Goal: Task Accomplishment & Management: Use online tool/utility

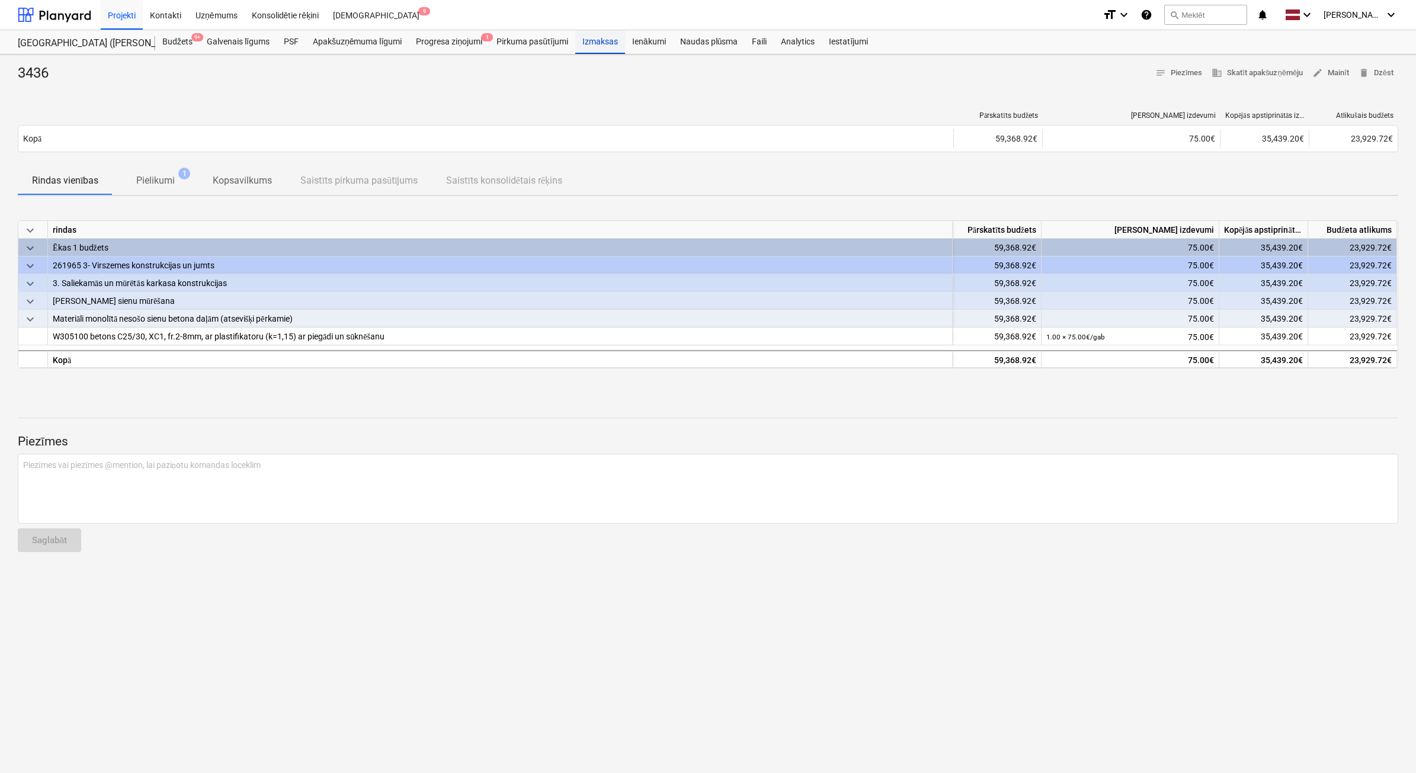
click at [604, 44] on div "Izmaksas" at bounding box center [600, 42] width 50 height 24
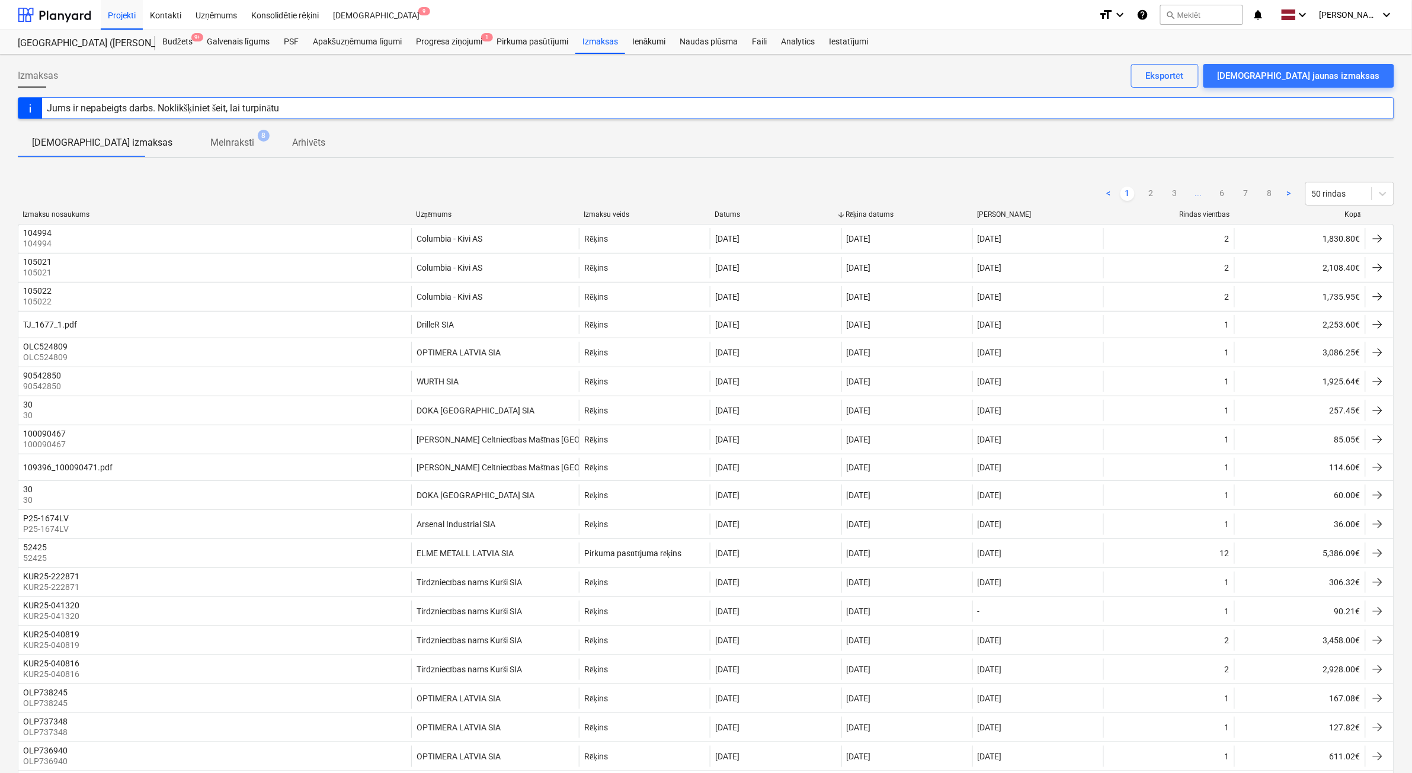
click at [1191, 197] on span "..." at bounding box center [1198, 194] width 14 height 14
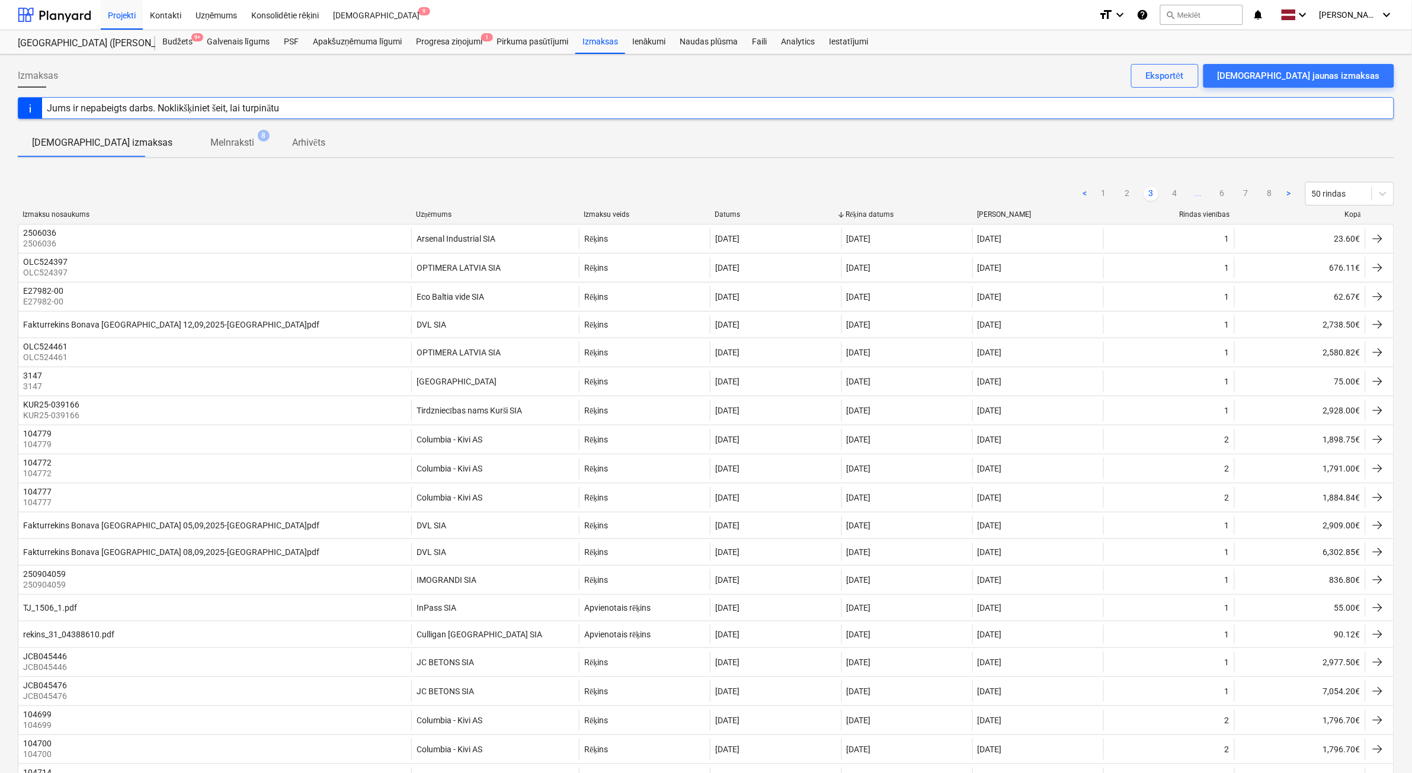
click at [1352, 215] on div "Kopā" at bounding box center [1299, 214] width 121 height 9
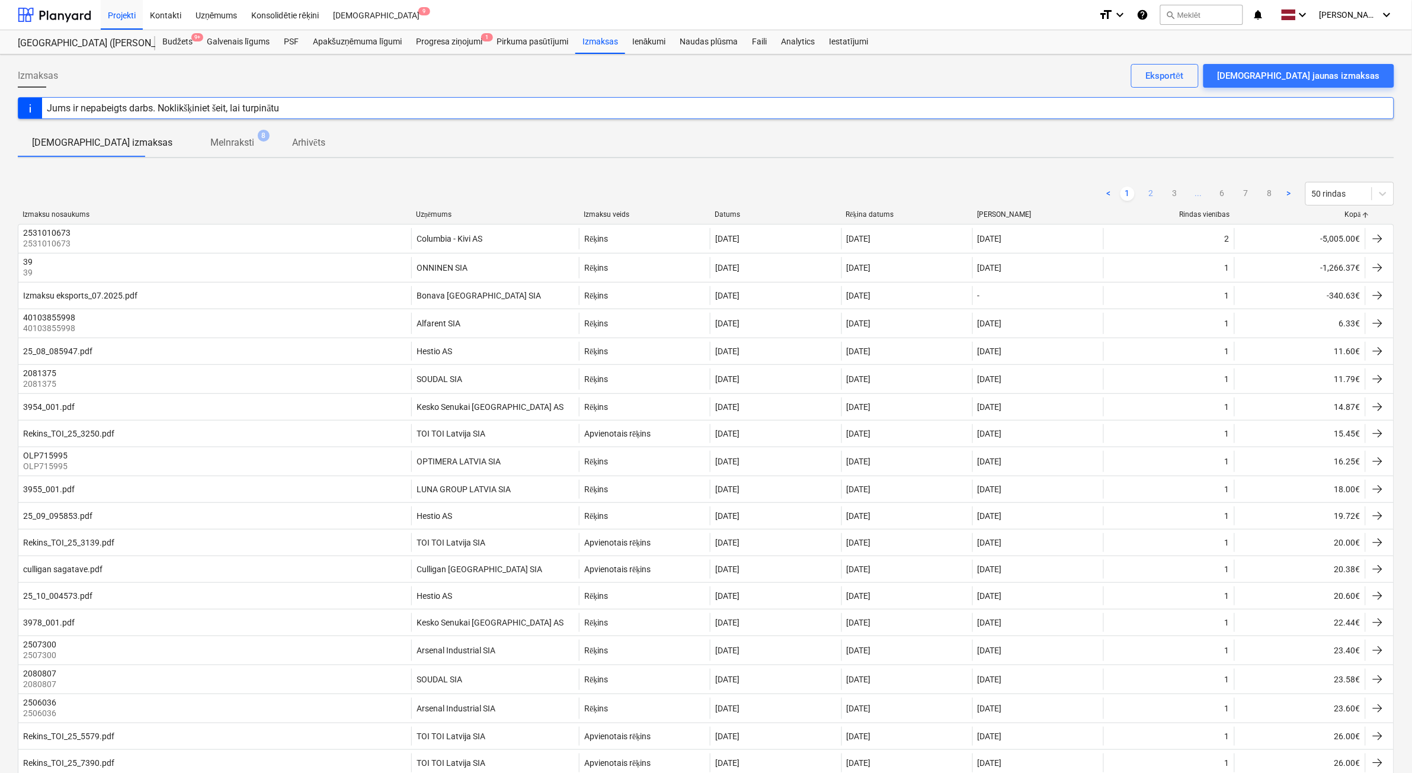
click at [1145, 195] on link "2" at bounding box center [1151, 194] width 14 height 14
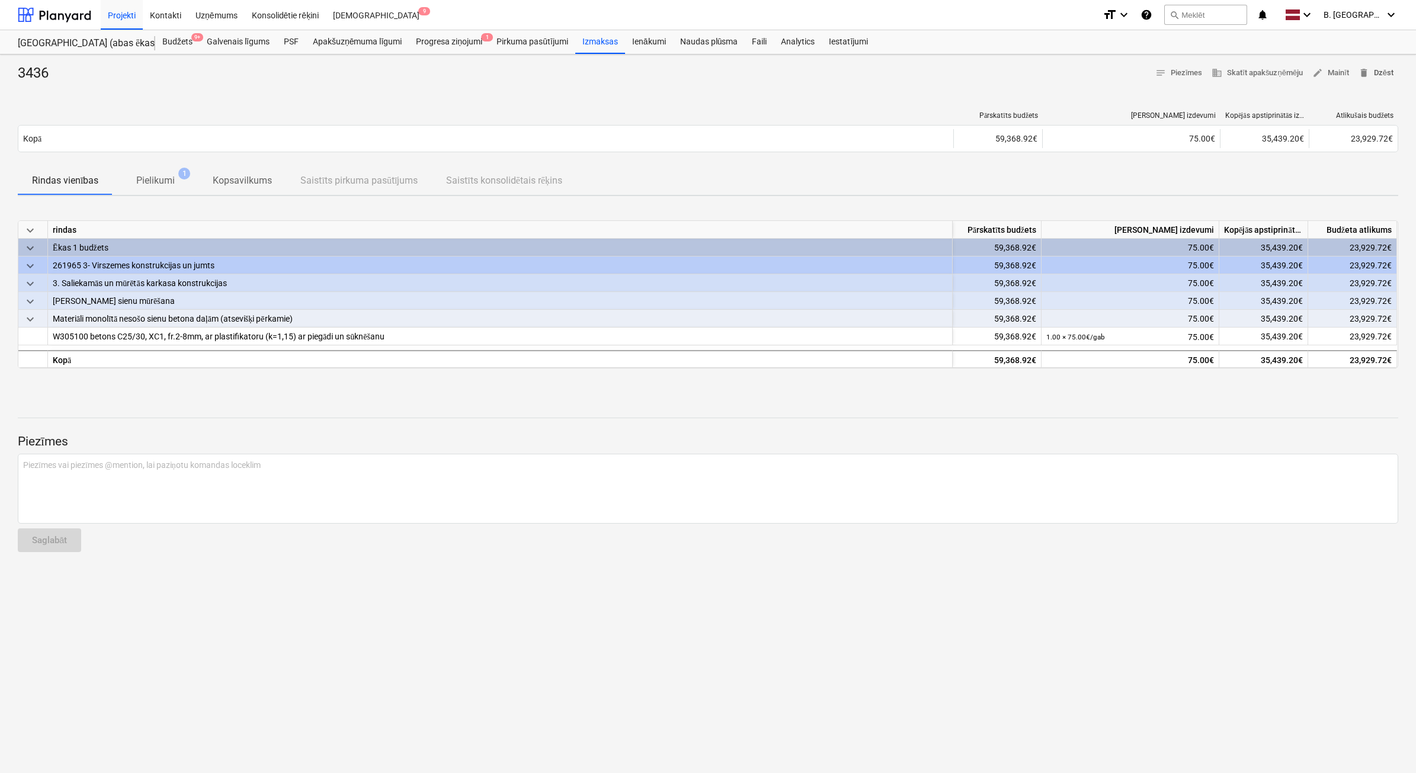
click at [1380, 71] on span "delete Dzēst" at bounding box center [1375, 73] width 35 height 14
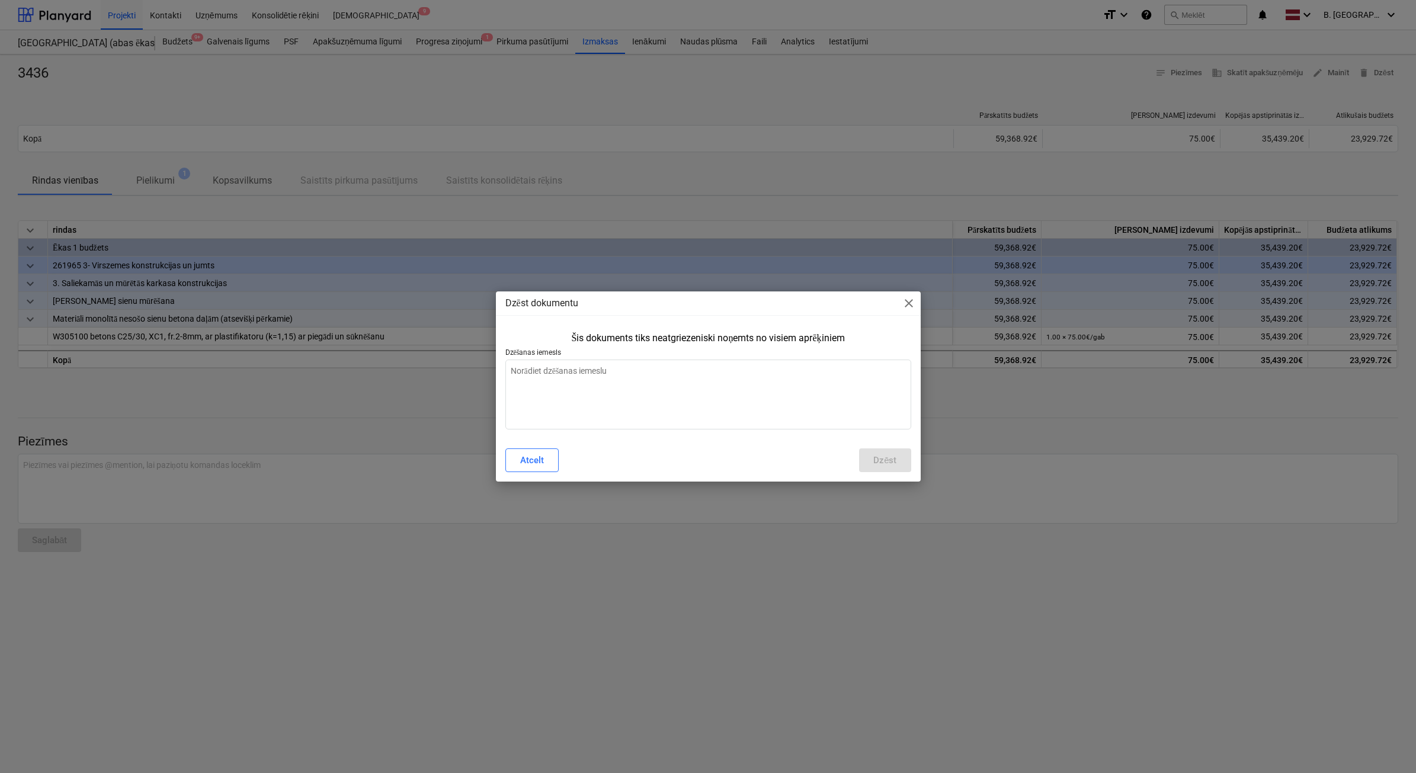
type textarea "x"
click at [725, 401] on textarea at bounding box center [708, 395] width 406 height 70
type textarea "D"
type textarea "x"
type textarea "Du"
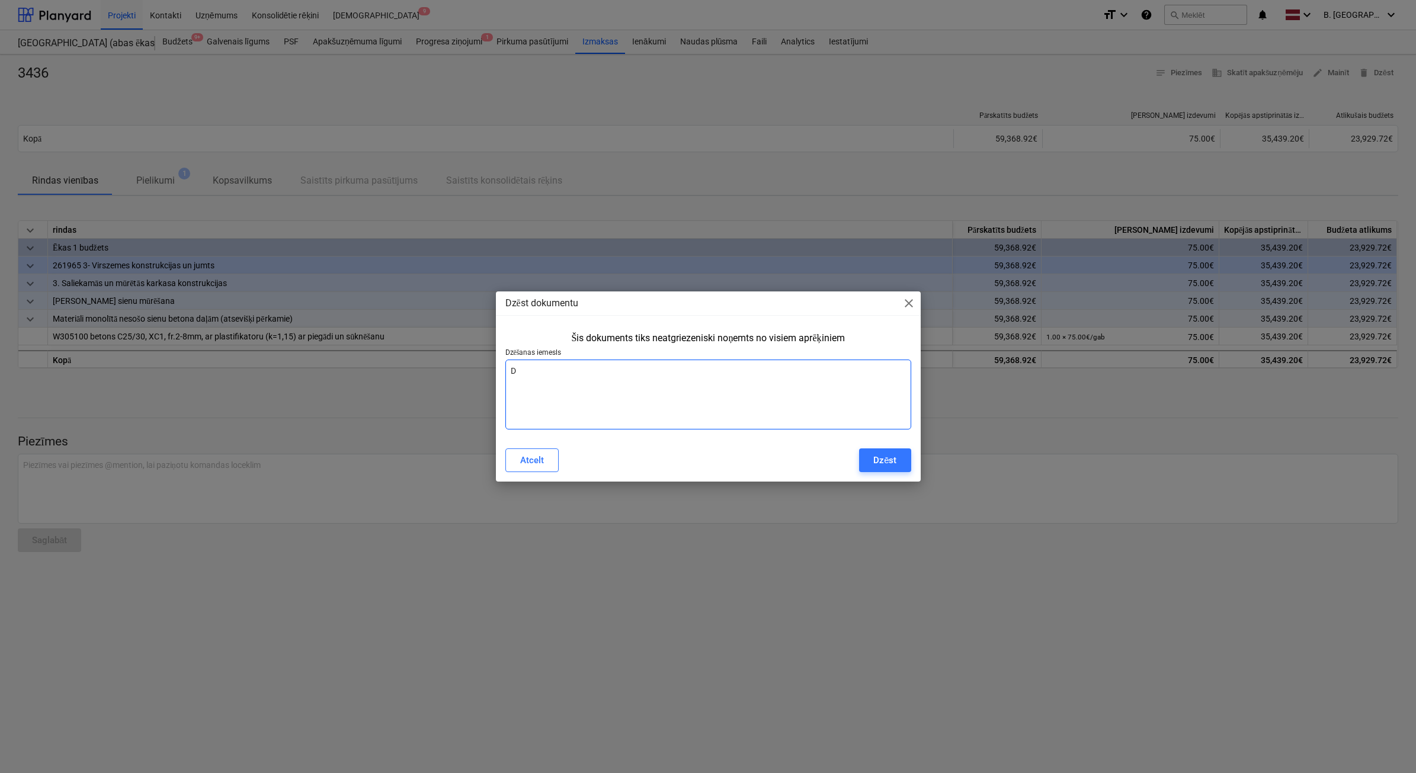
type textarea "x"
type textarea "Dub"
type textarea "x"
type textarea "Dubl"
type textarea "x"
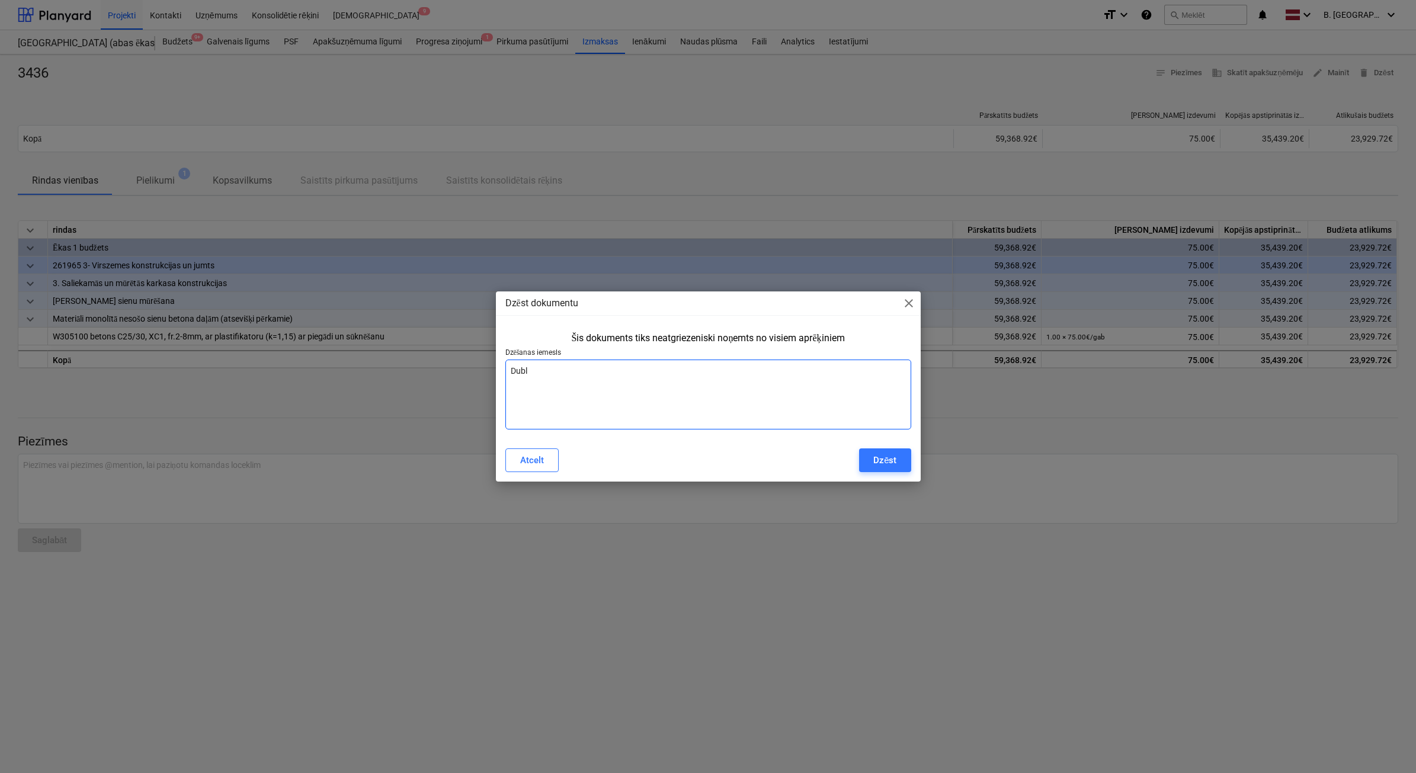
type textarea "Dubli"
type textarea "x"
type textarea "Dublik"
type textarea "x"
type textarea "Dublikā"
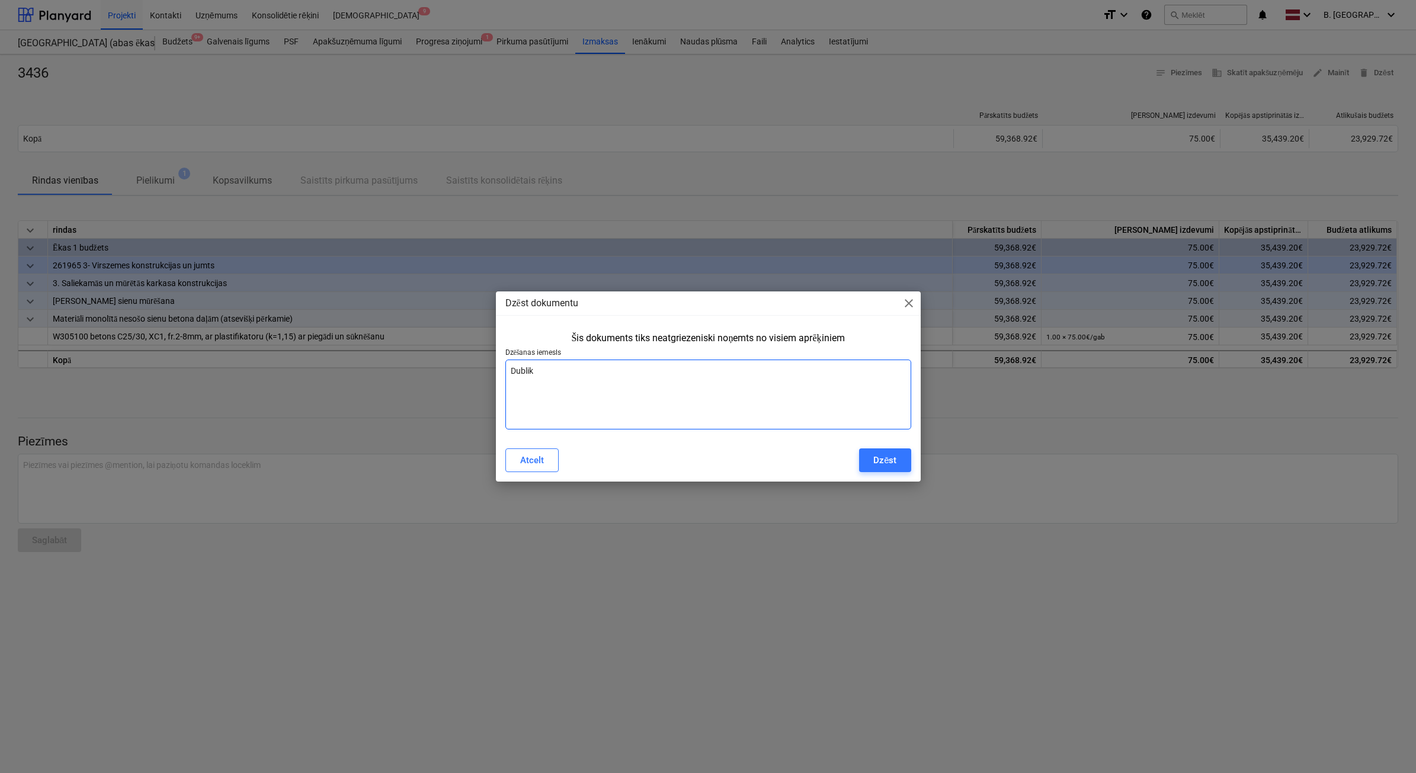
type textarea "x"
type textarea "Dublikāt"
type textarea "x"
type textarea "Dublikāts"
type textarea "x"
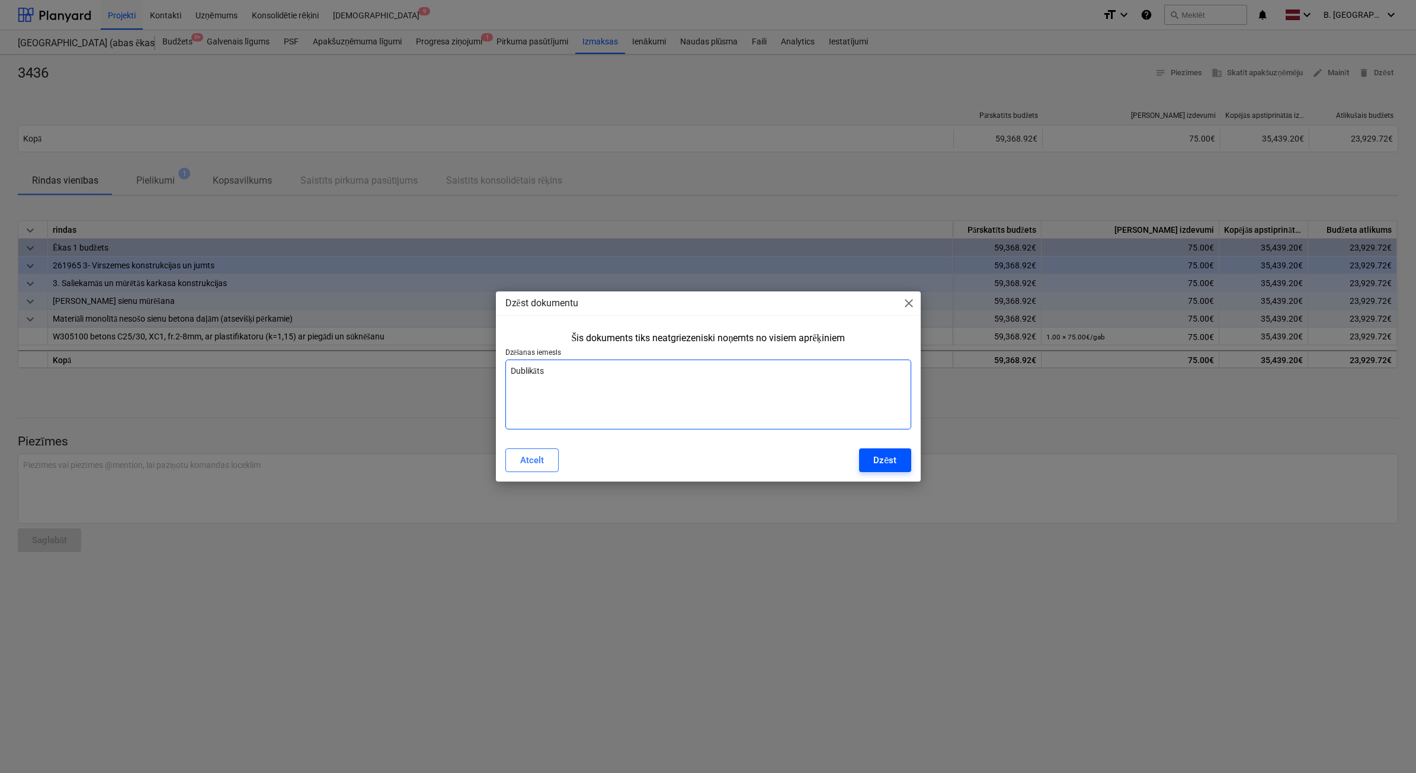
type textarea "Dublikāts"
click at [883, 468] on div "Dzēst" at bounding box center [884, 460] width 23 height 15
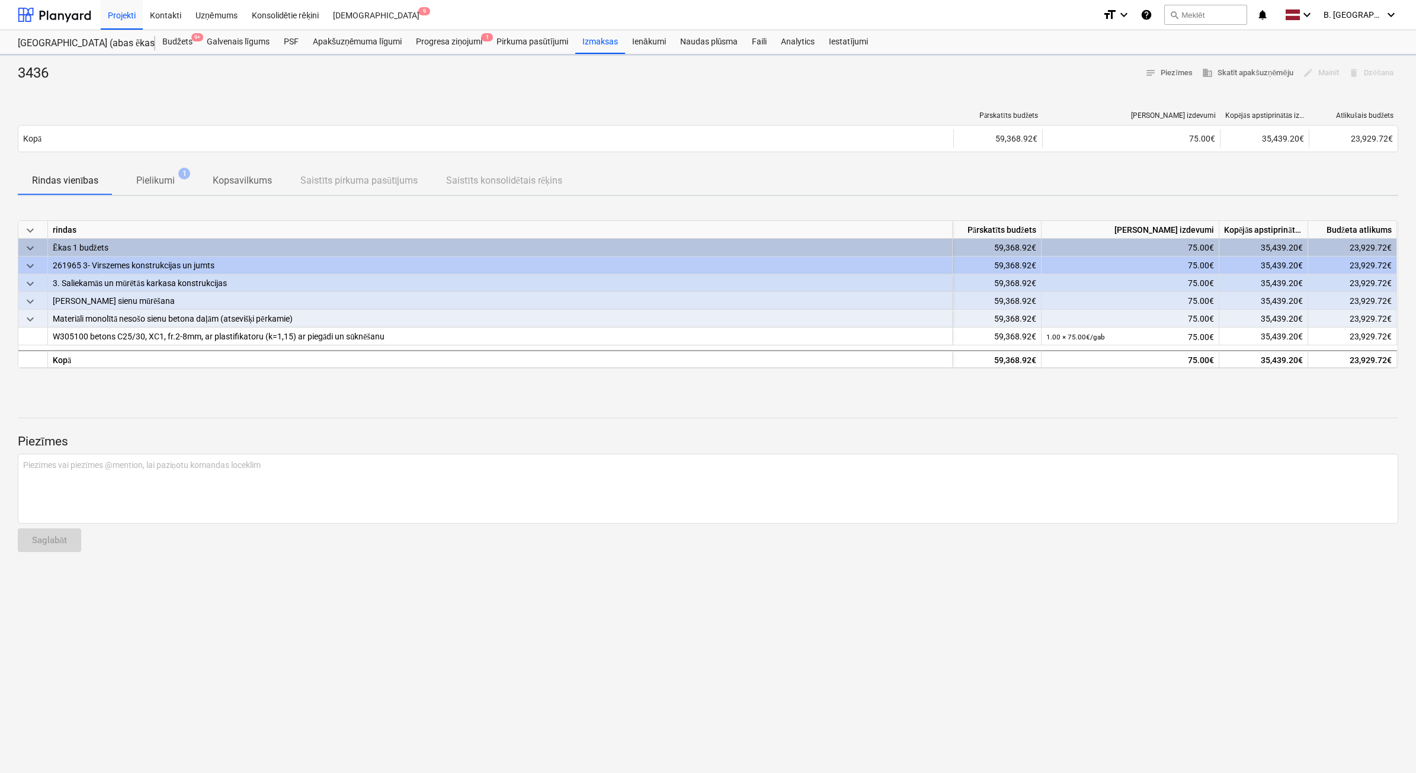
type textarea "x"
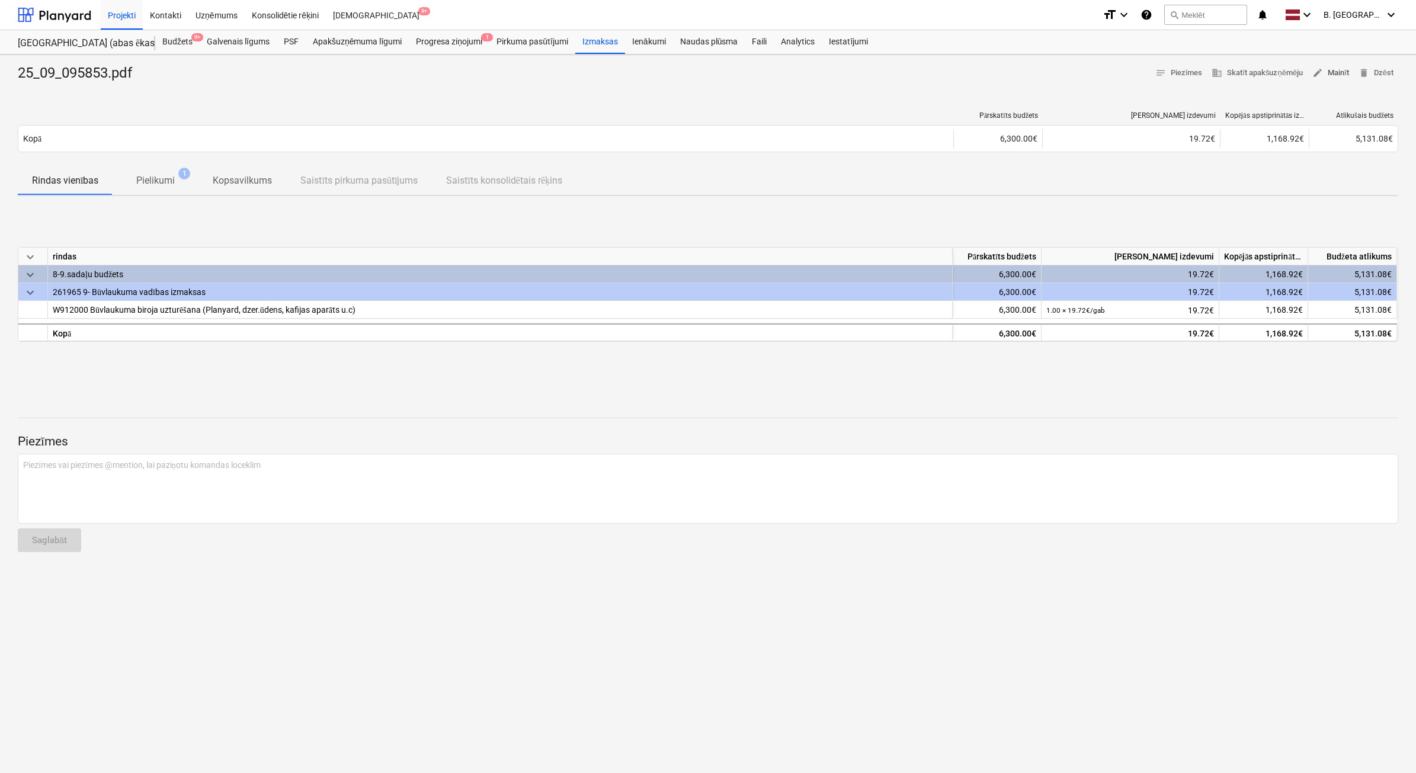
click at [1327, 74] on span "edit Mainīt" at bounding box center [1330, 73] width 37 height 14
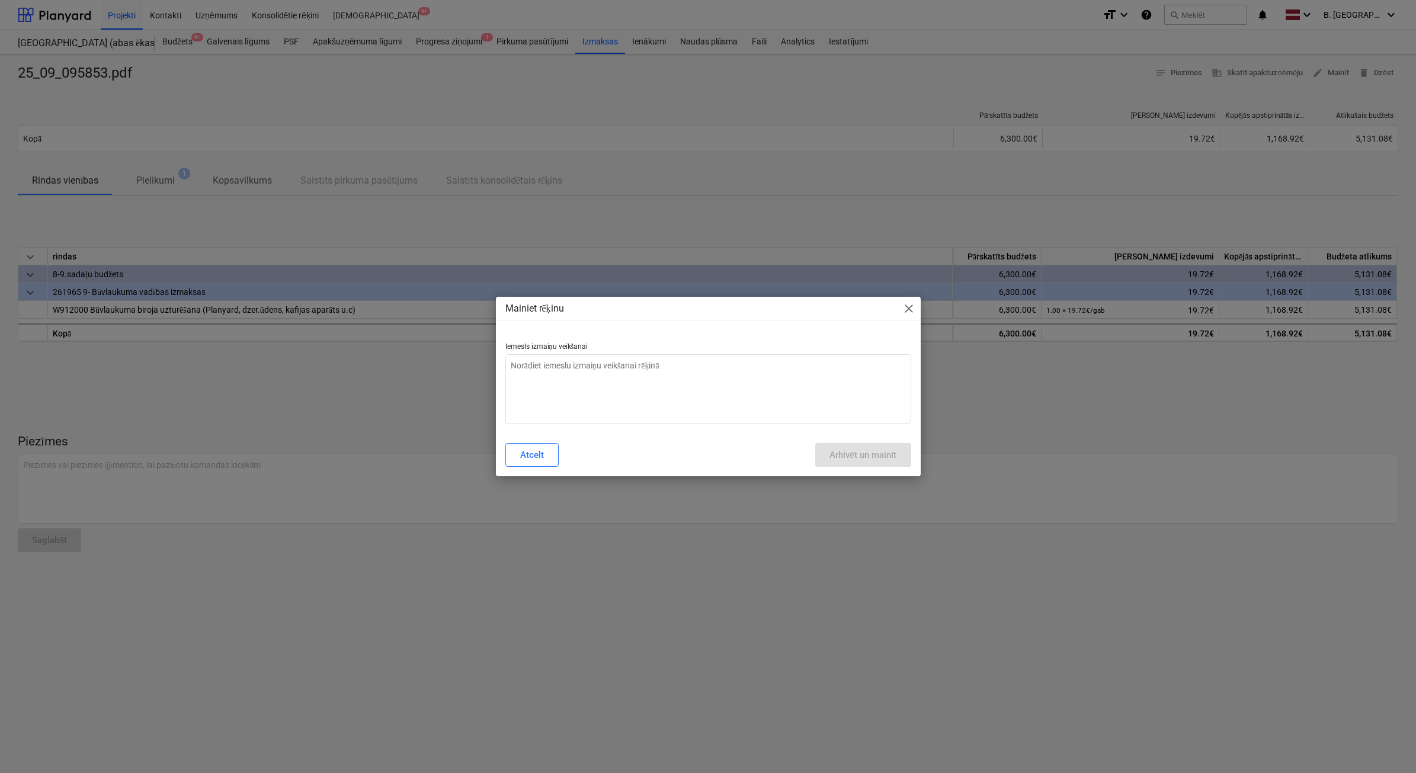
type textarea "x"
click at [694, 377] on textarea at bounding box center [708, 389] width 406 height 70
type textarea "N"
type textarea "x"
type textarea "Ne"
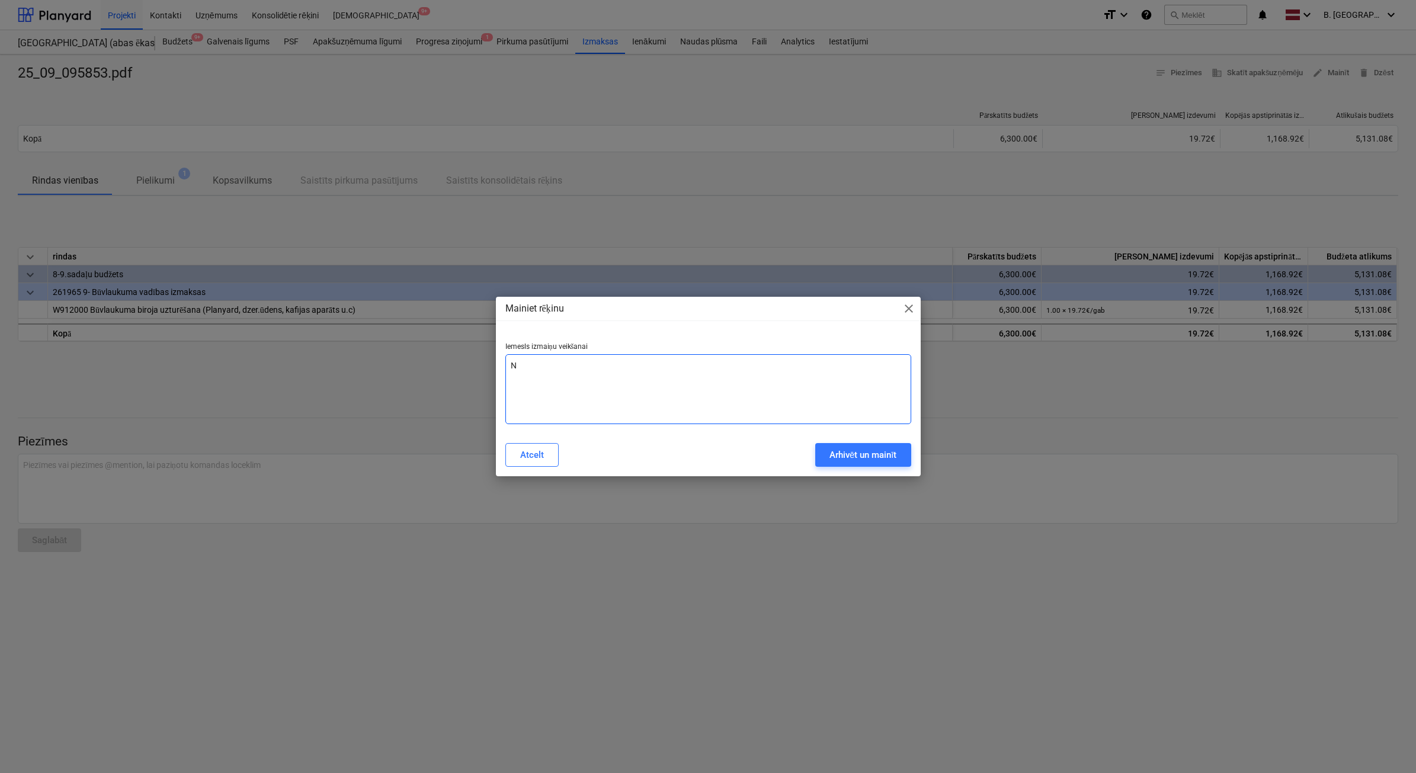
type textarea "x"
type textarea "Nep"
type textarea "x"
type textarea "Nepa"
type textarea "x"
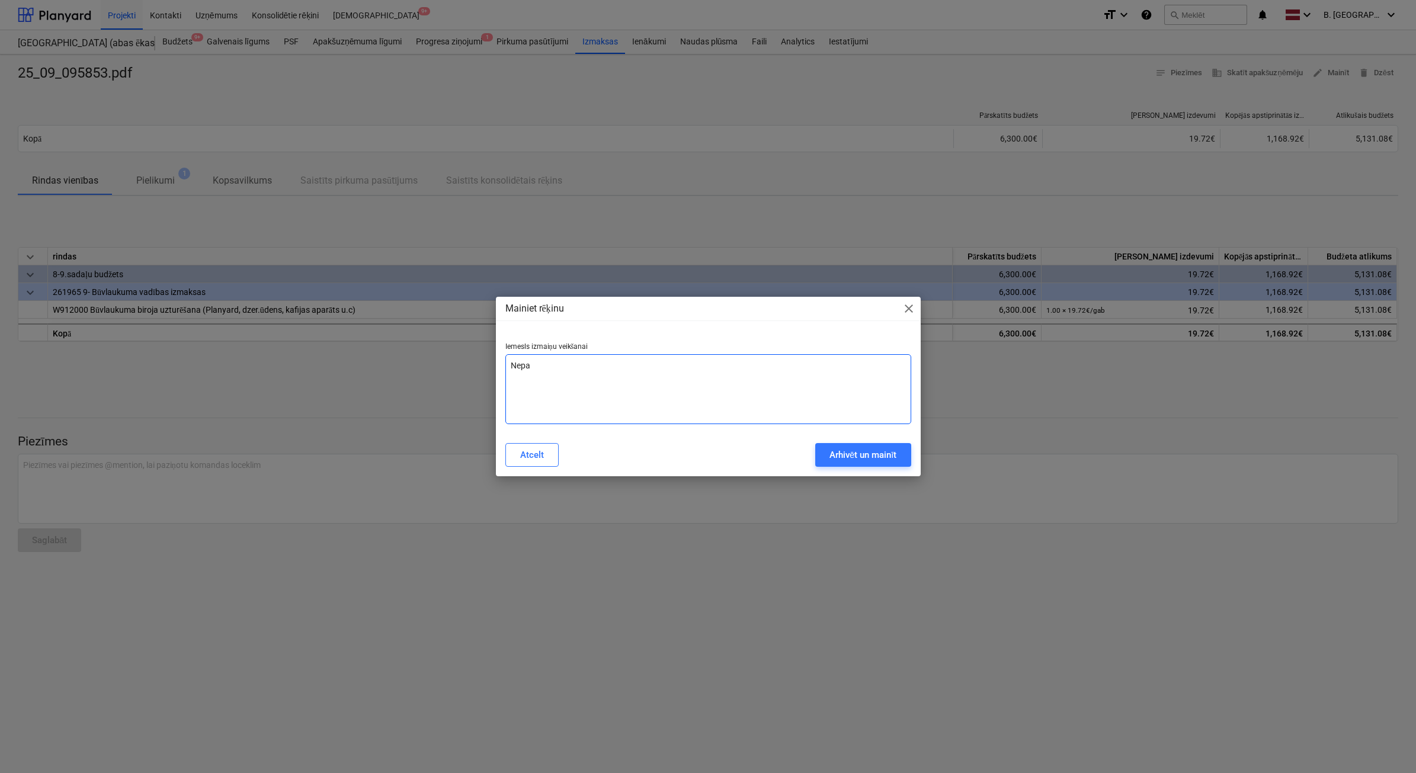
type textarea "Nepar"
type textarea "x"
type textarea "Nepare"
type textarea "x"
type textarea "Neparei"
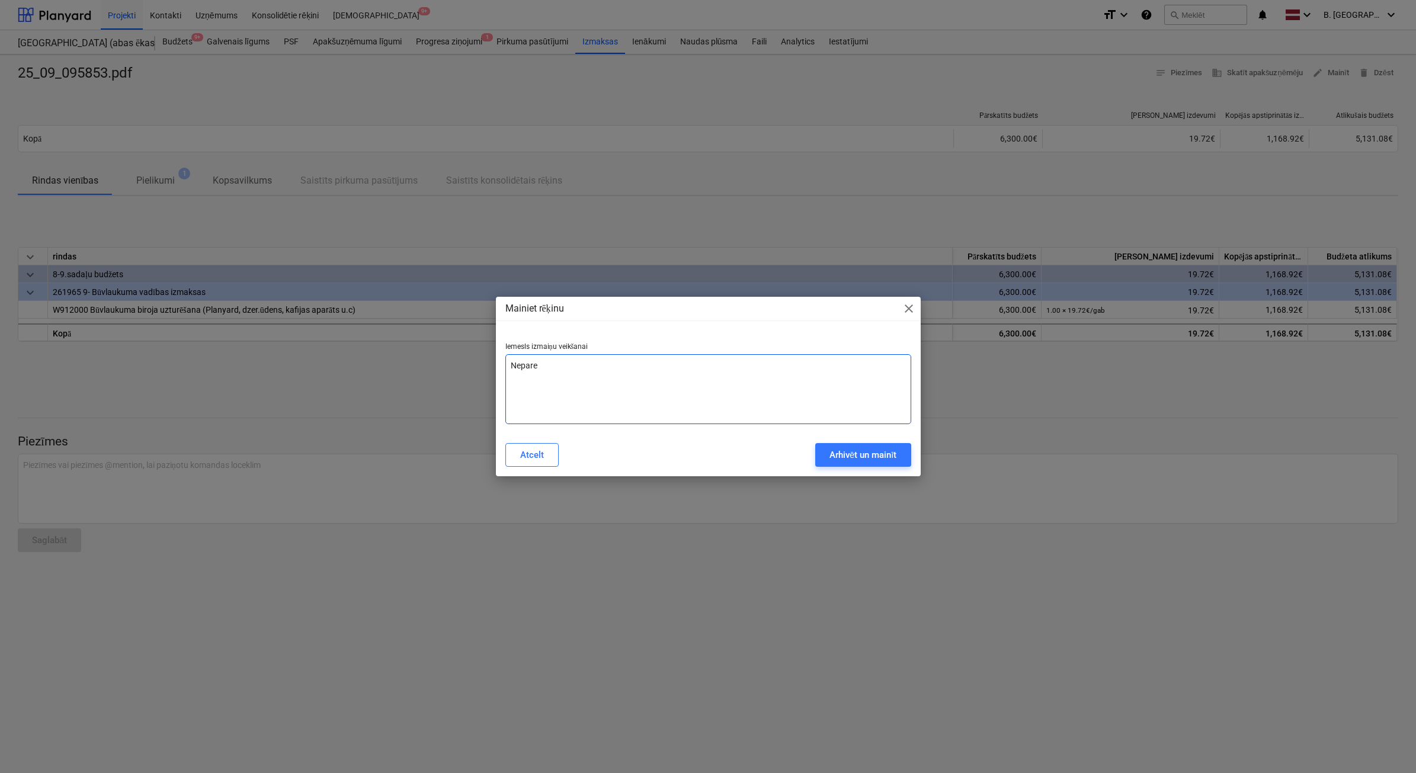
type textarea "x"
type textarea "Nepareiz"
type textarea "x"
type textarea "Nepareiza"
type textarea "x"
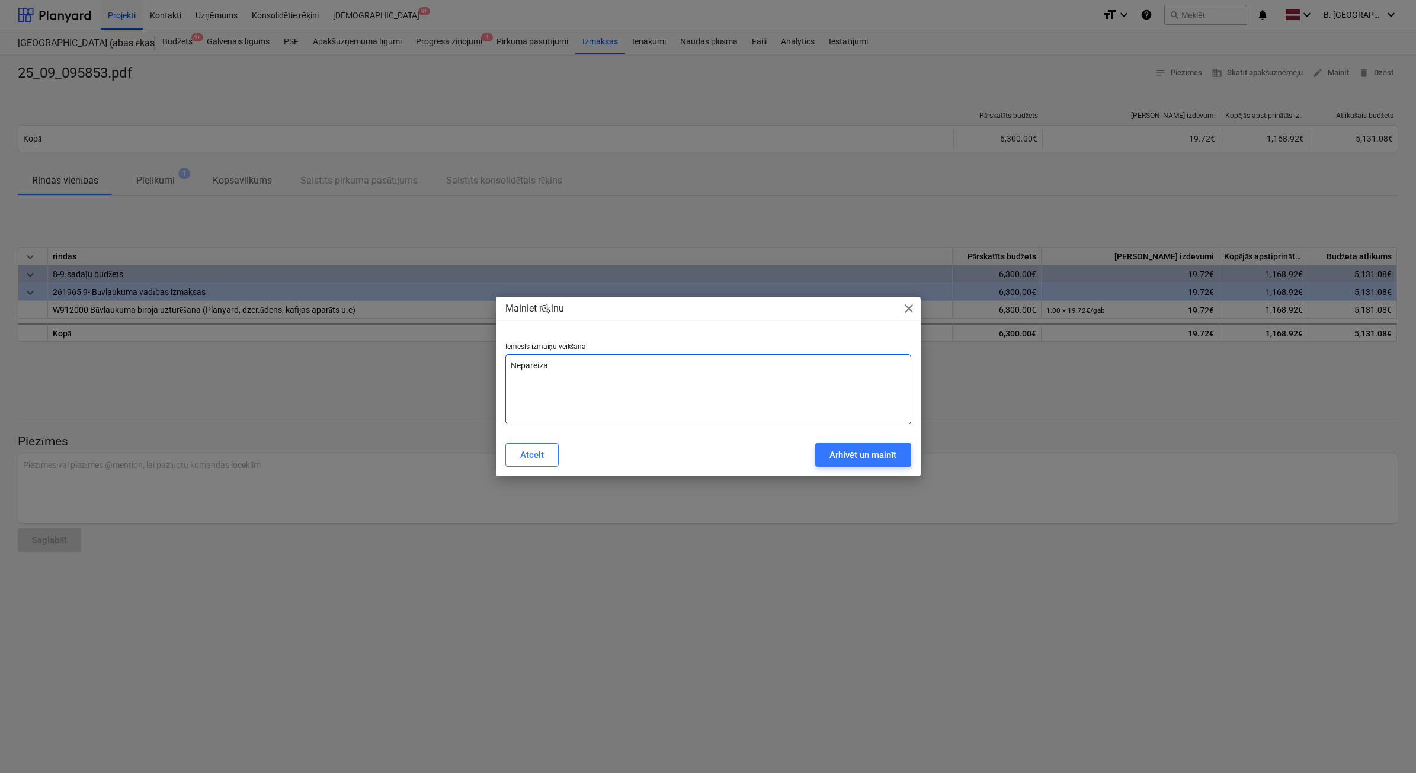
type textarea "Nepareiza"
type textarea "x"
type textarea "Nepareiza n"
type textarea "x"
type textarea "Nepareiza ne"
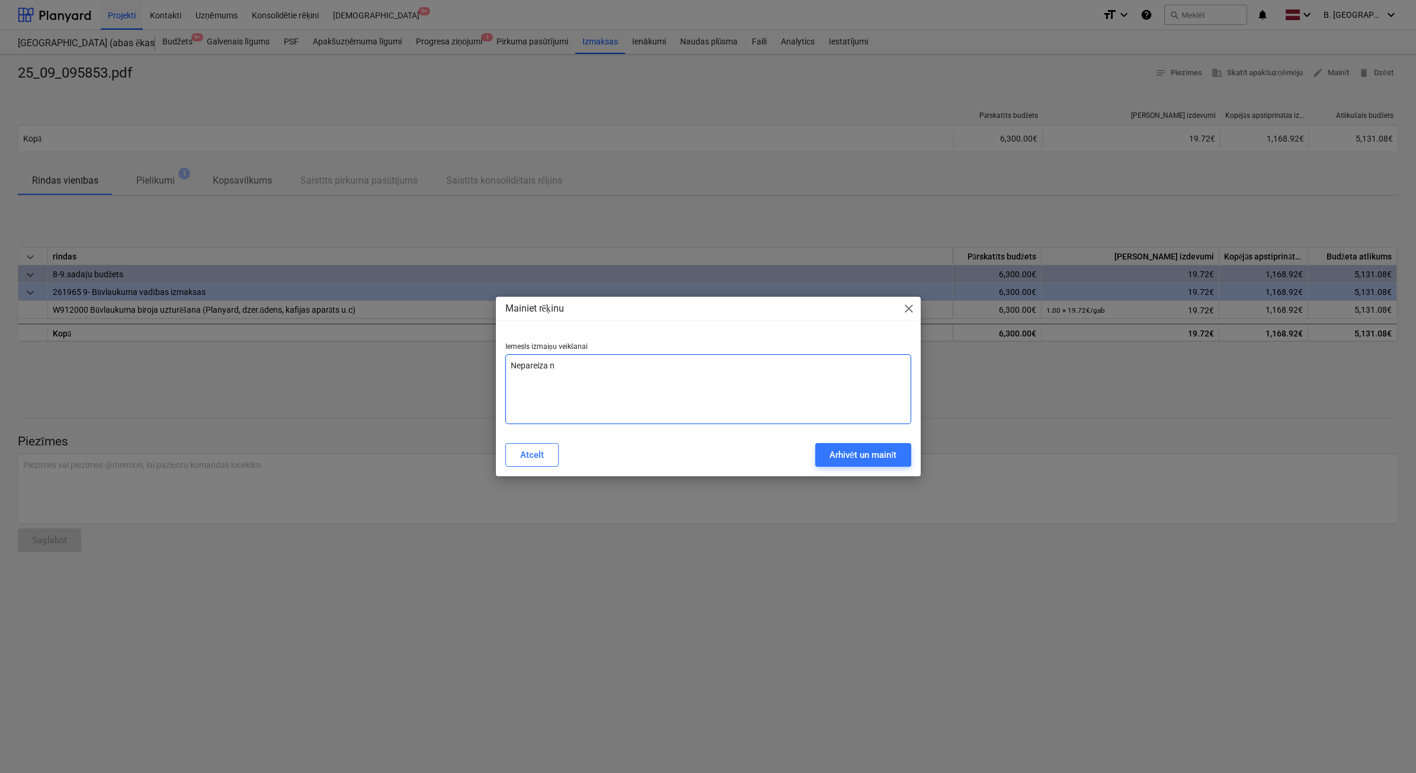
type textarea "x"
type textarea "Nepareiza net"
type textarea "x"
type textarea "Nepareiza net"
type textarea "x"
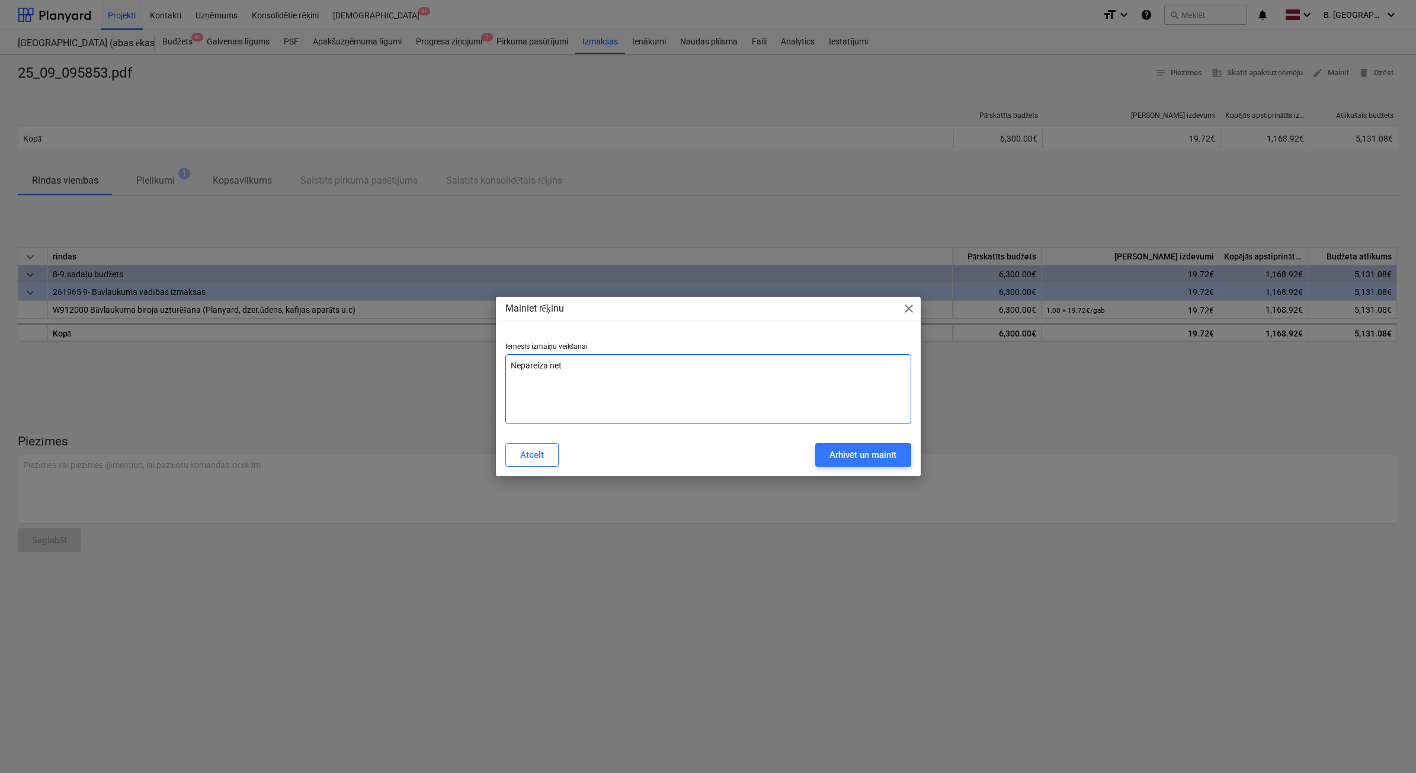
type textarea "Nepareiza net s"
type textarea "x"
type textarea "Nepareiza net su"
type textarea "x"
type textarea "Nepareiza net sum"
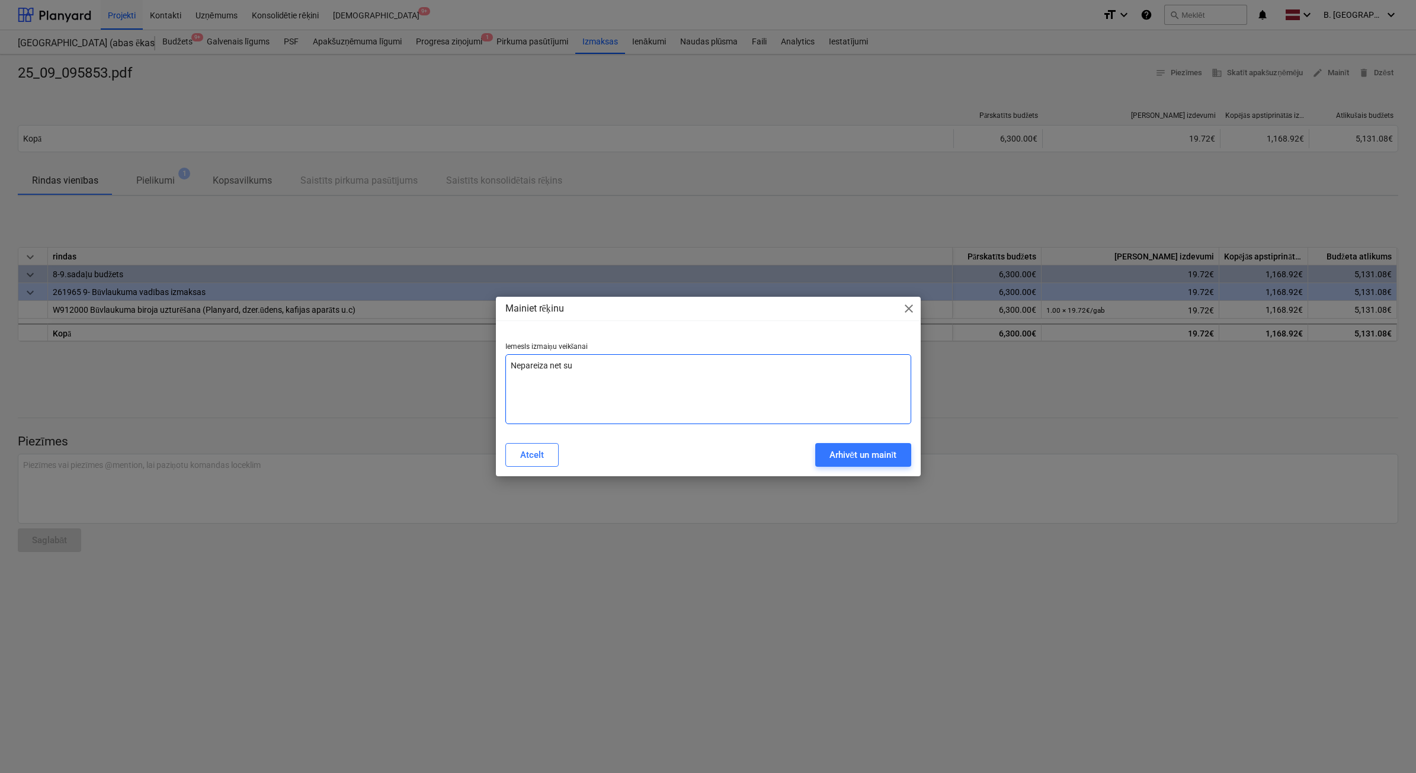
type textarea "x"
type textarea "Nepareiza net summ"
type textarea "x"
type textarea "Nepareiza net summa"
type textarea "x"
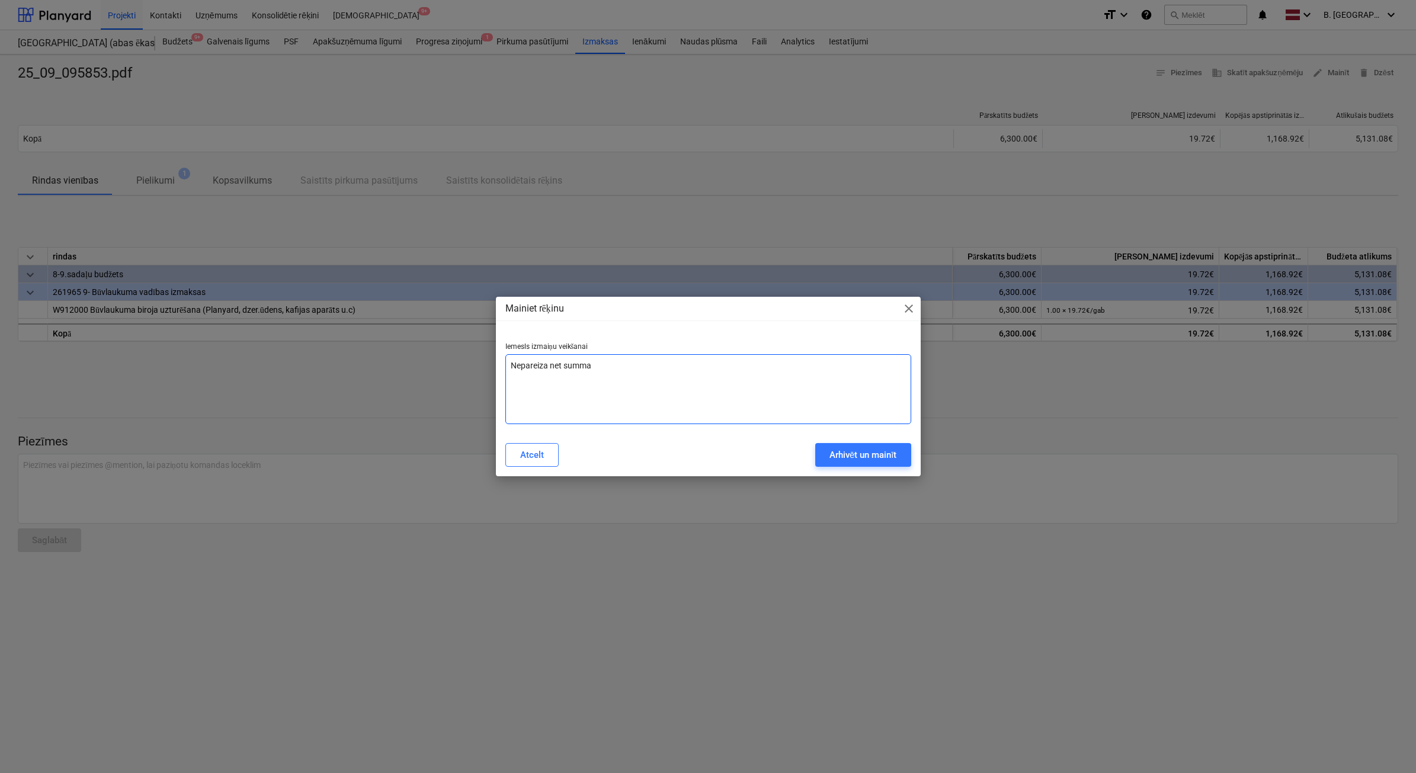
type textarea "Nepareiza net summa"
click at [838, 442] on div "Atcelt Arhivēt un mainīt" at bounding box center [708, 454] width 420 height 33
click at [834, 452] on div "Arhivēt un mainīt" at bounding box center [863, 454] width 68 height 15
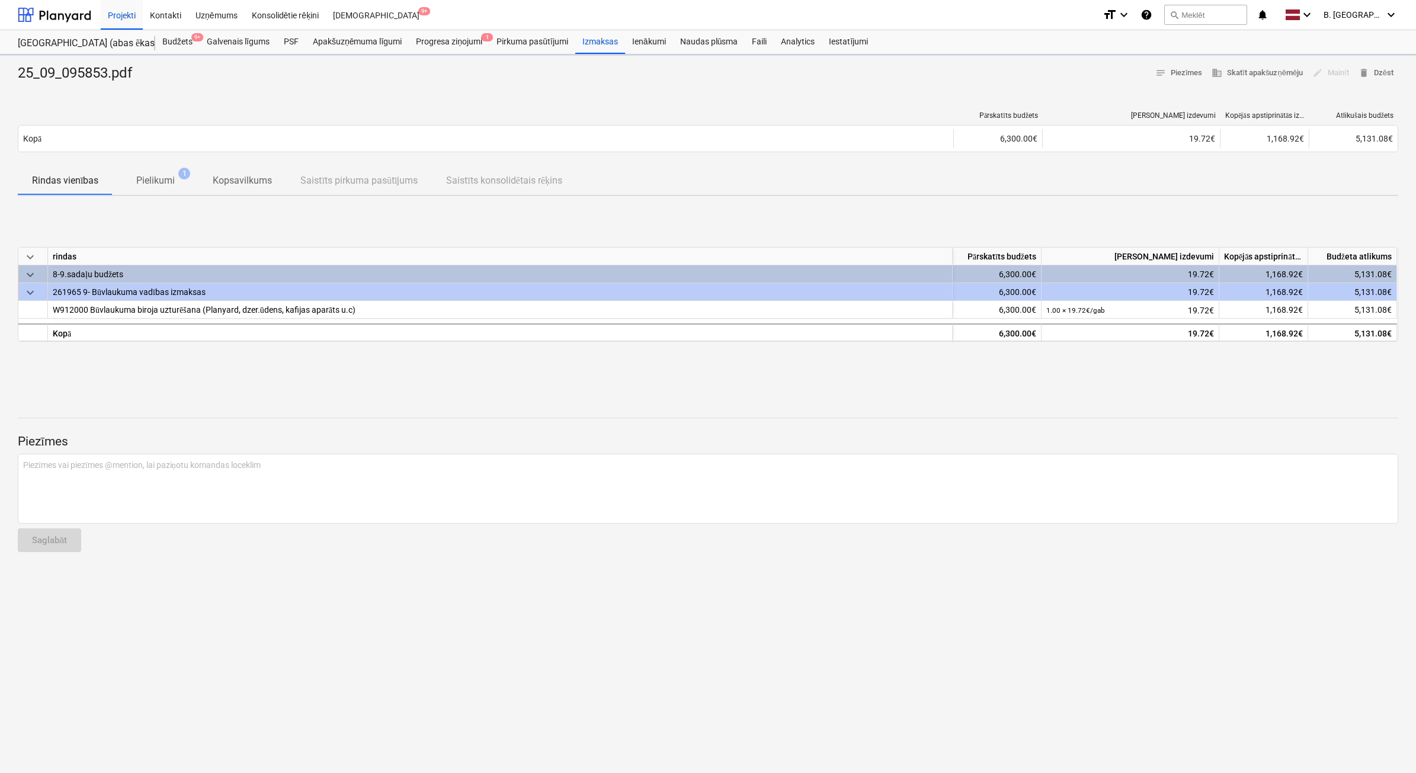
type textarea "x"
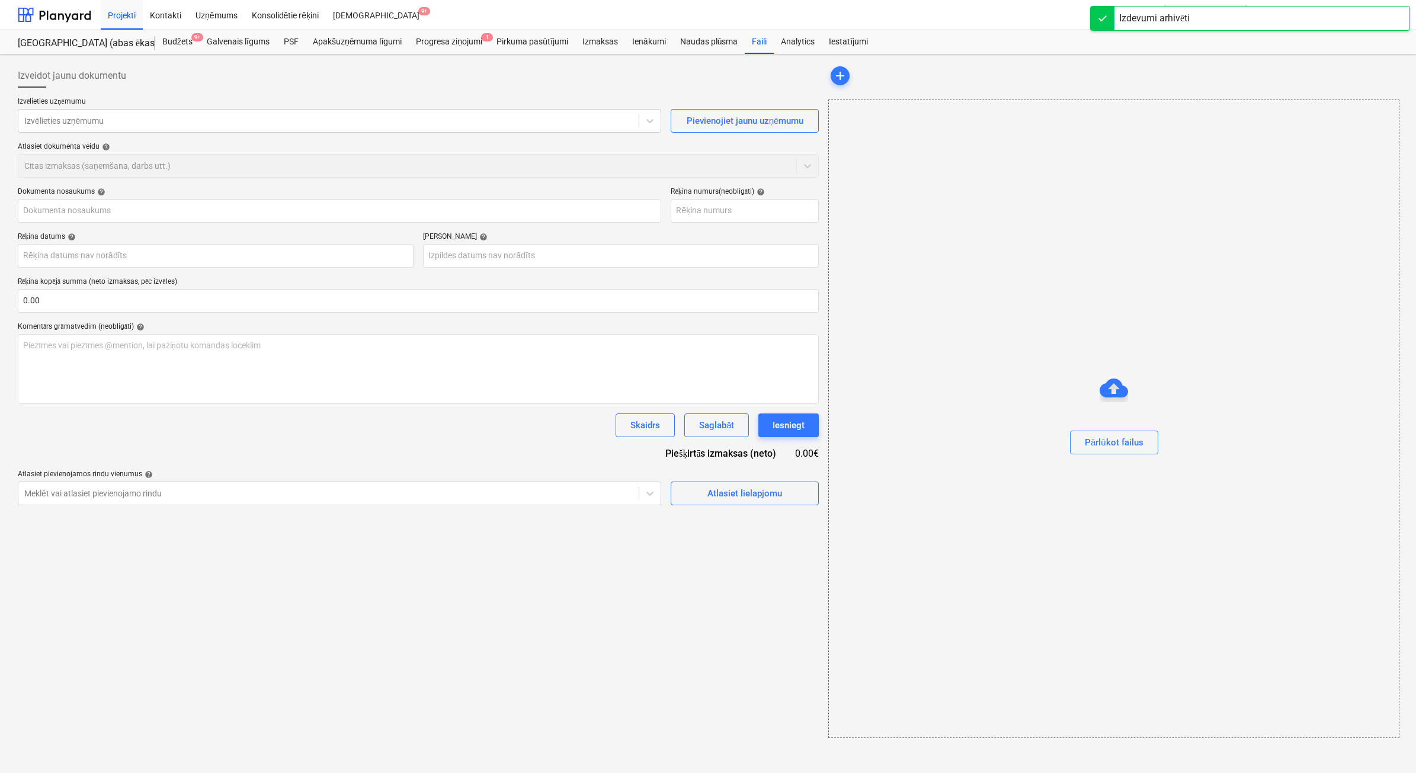
type input "25_09_095853.pdf"
type input "09 Sep 2025"
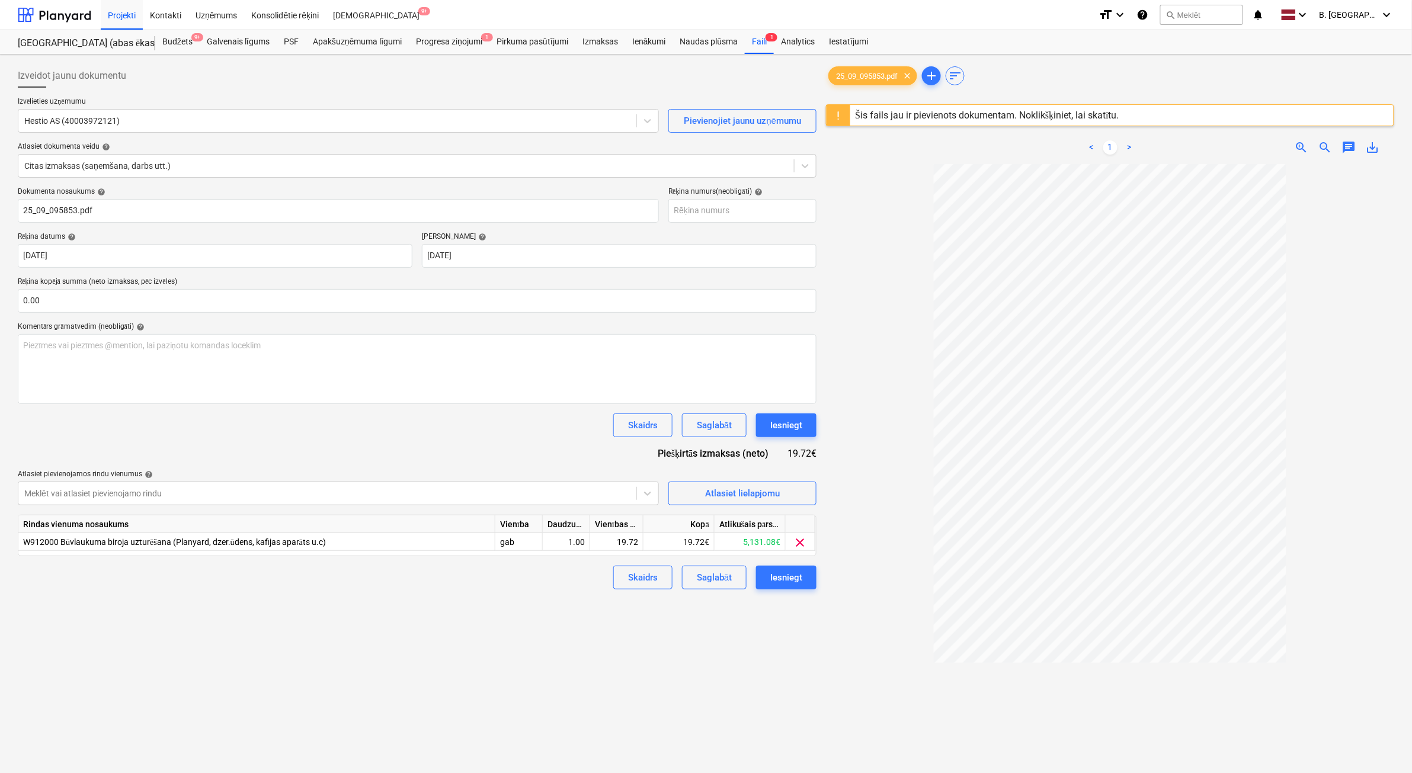
click at [611, 531] on div "Vienības cena" at bounding box center [616, 524] width 53 height 18
click at [610, 544] on div "19.72" at bounding box center [616, 542] width 43 height 18
type input "22.20"
click at [807, 569] on button "Iesniegt" at bounding box center [786, 578] width 60 height 24
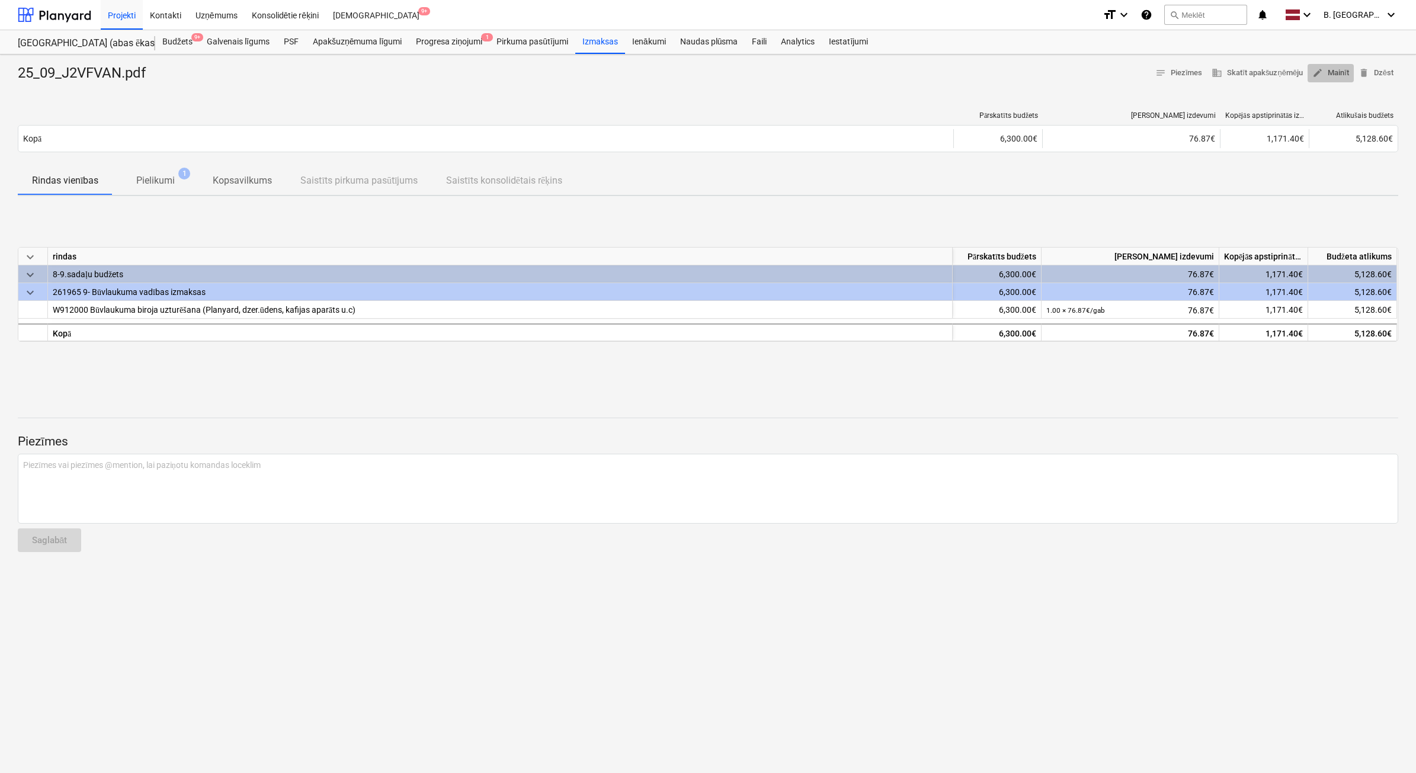
click at [1336, 78] on span "edit Mainīt" at bounding box center [1330, 73] width 37 height 14
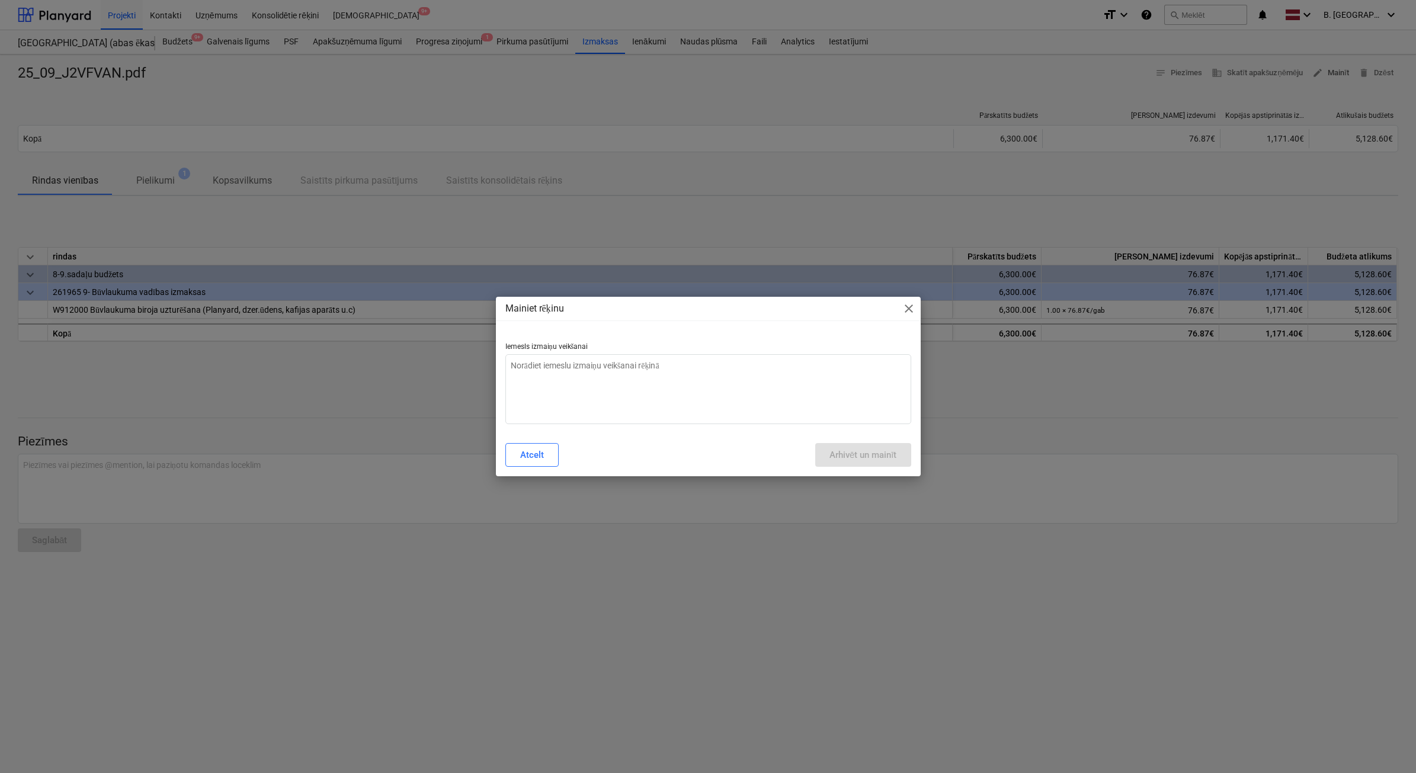
type textarea "x"
click at [861, 413] on textarea at bounding box center [708, 389] width 406 height 70
type textarea "N"
type textarea "x"
type textarea "Ne"
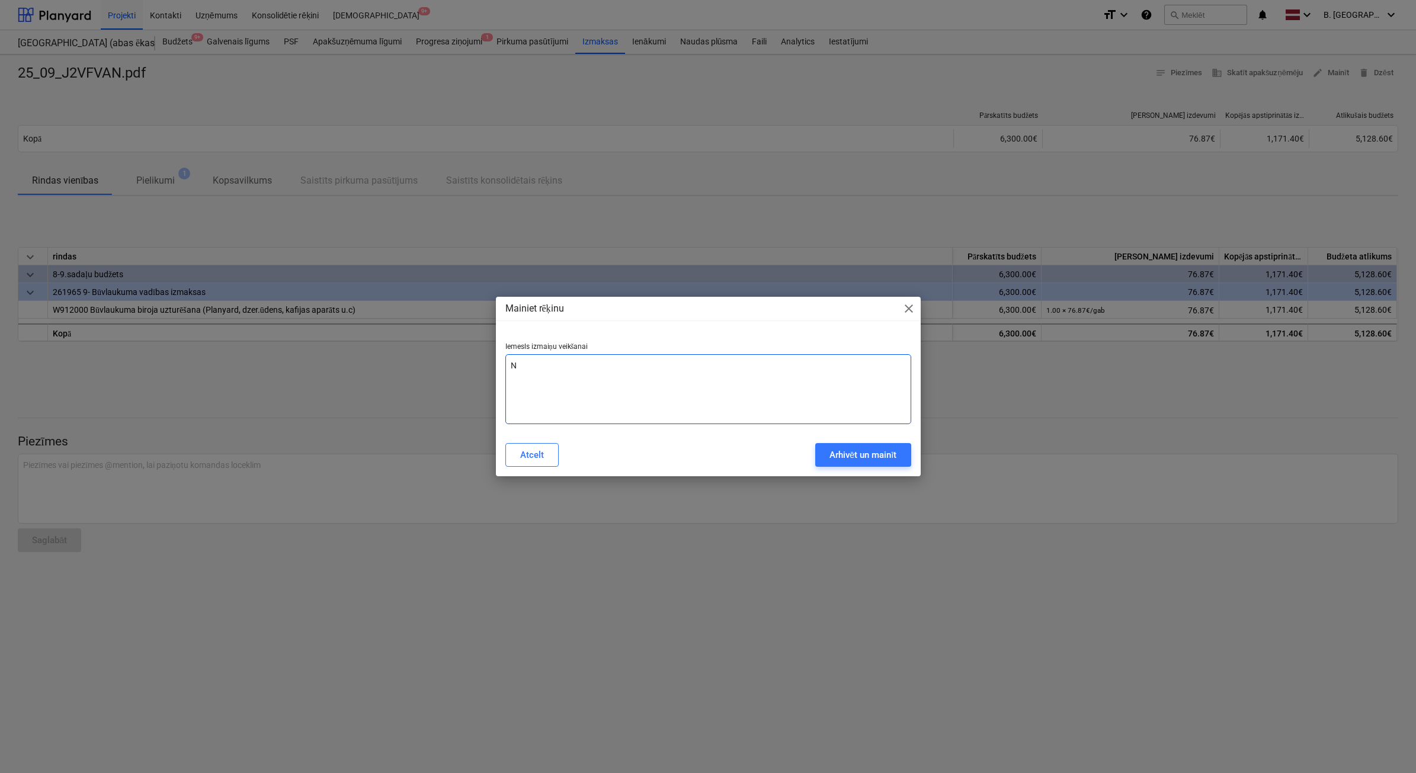
type textarea "x"
type textarea "Nep"
type textarea "x"
type textarea "Nepa"
type textarea "x"
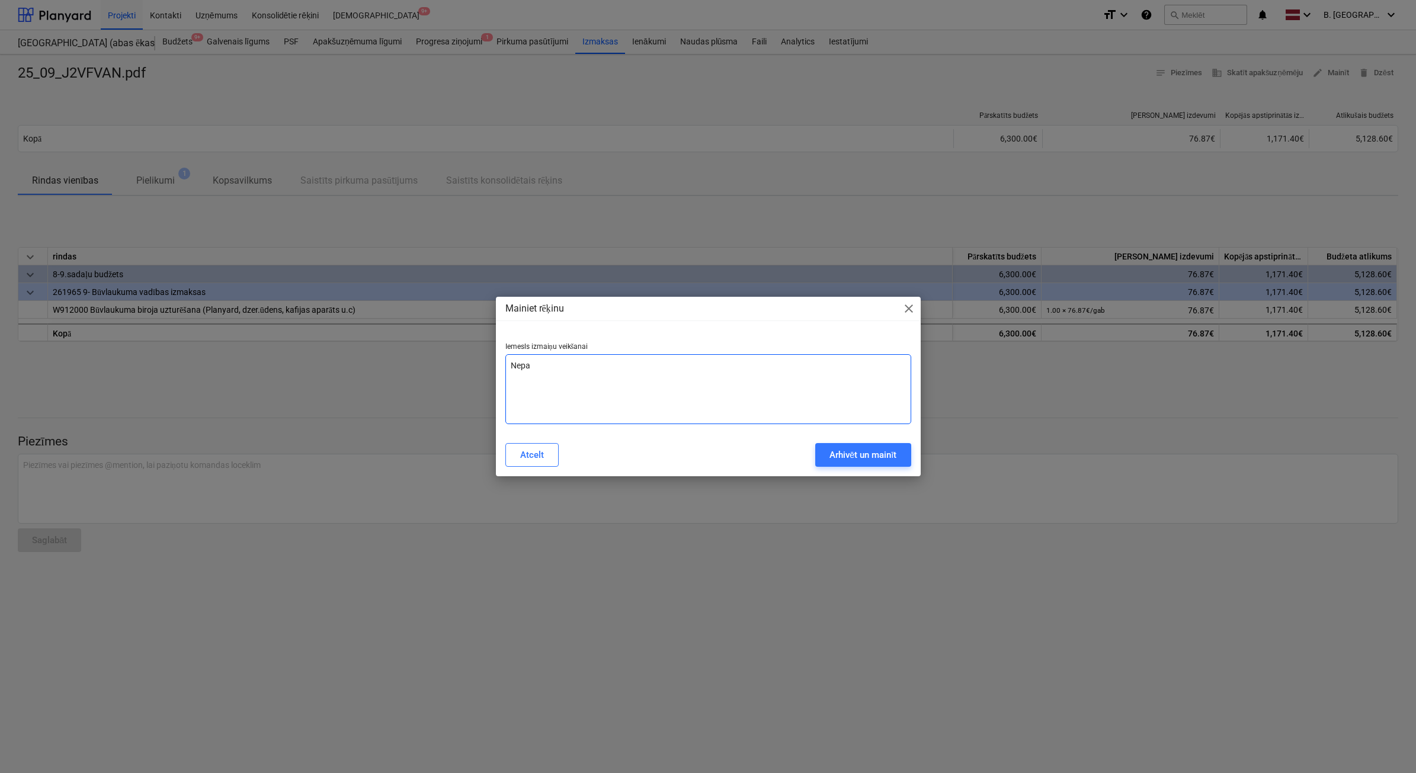
type textarea "Nepar"
type textarea "x"
type textarea "Nepare"
type textarea "x"
type textarea "Neparei"
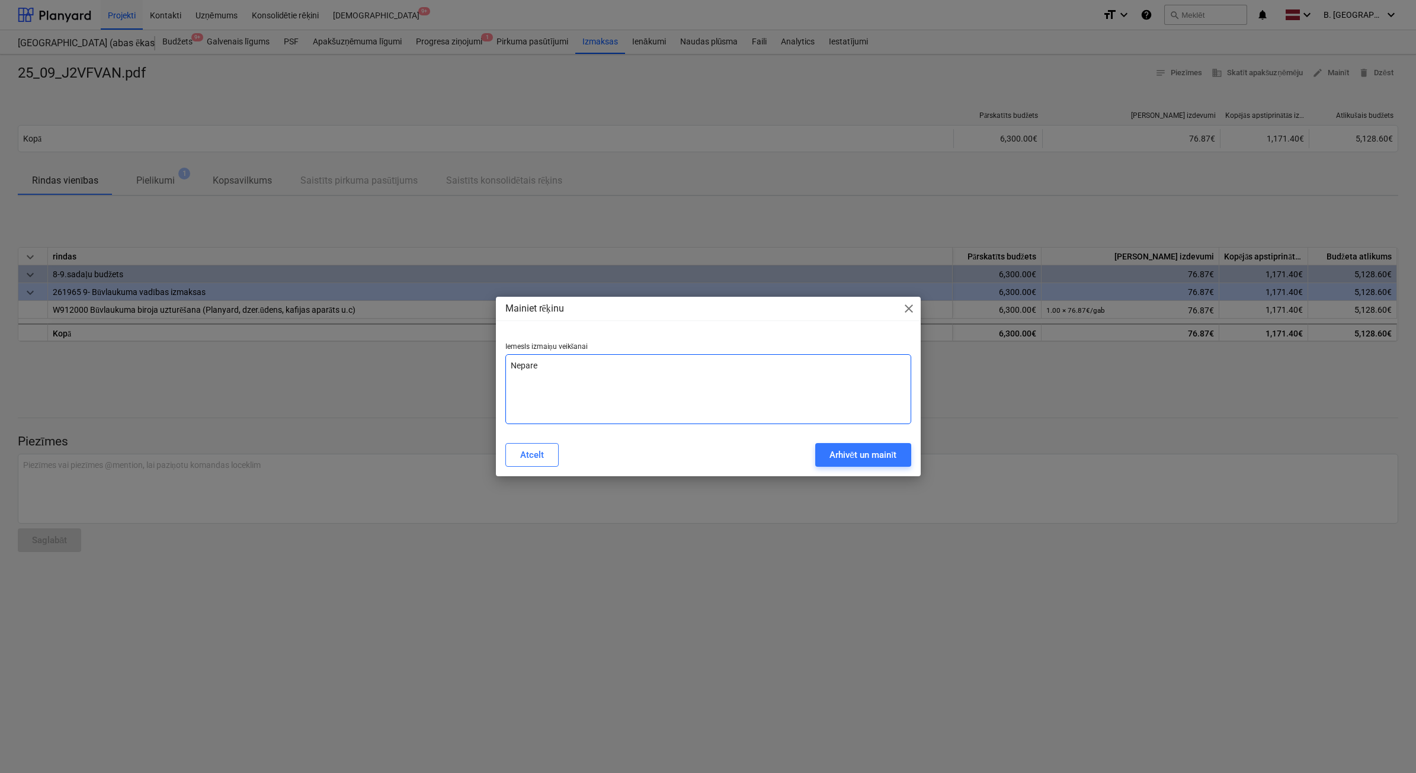
type textarea "x"
type textarea "Nepareiz"
type textarea "x"
type textarea "Nepareiza"
type textarea "x"
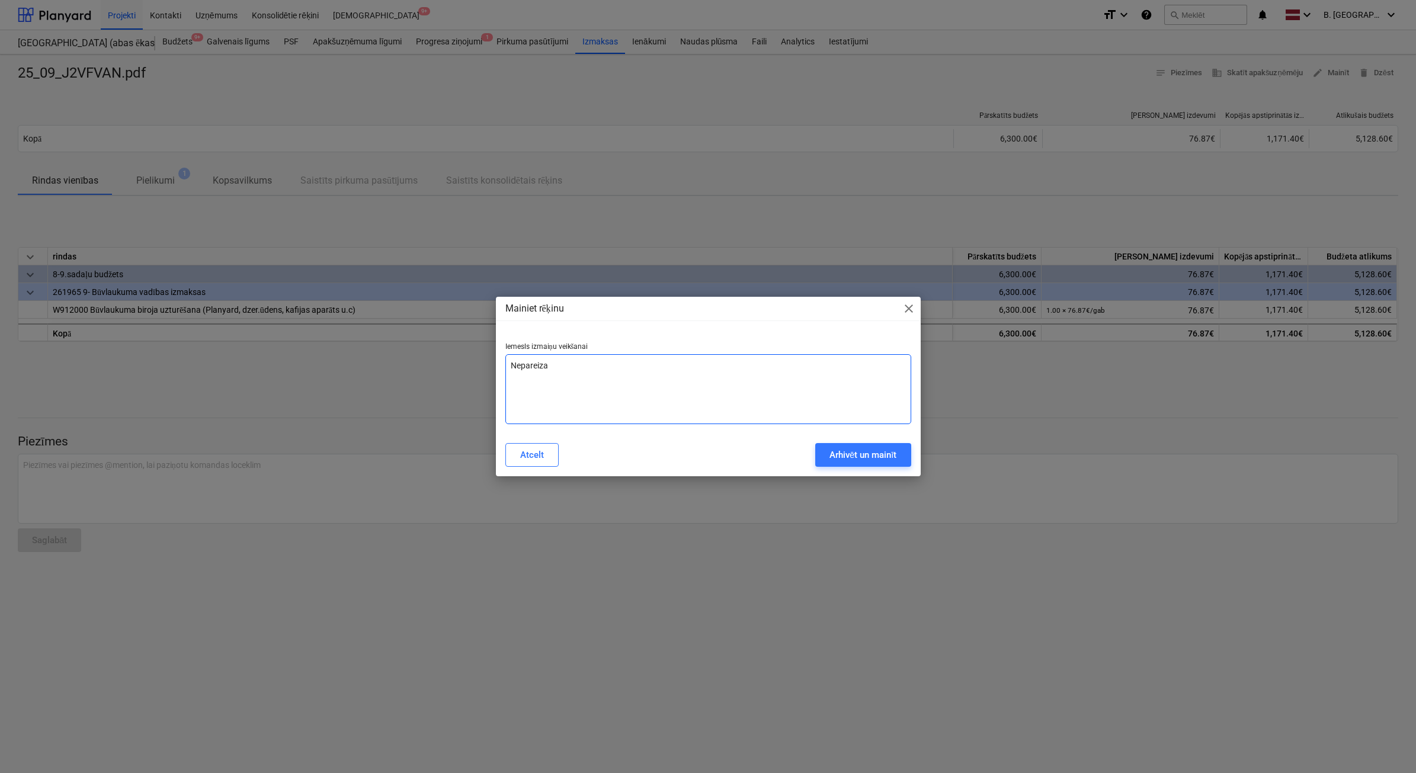
type textarea "Nepareiza"
type textarea "x"
type textarea "Nepareiza s"
type textarea "x"
type textarea "Nepareiza su"
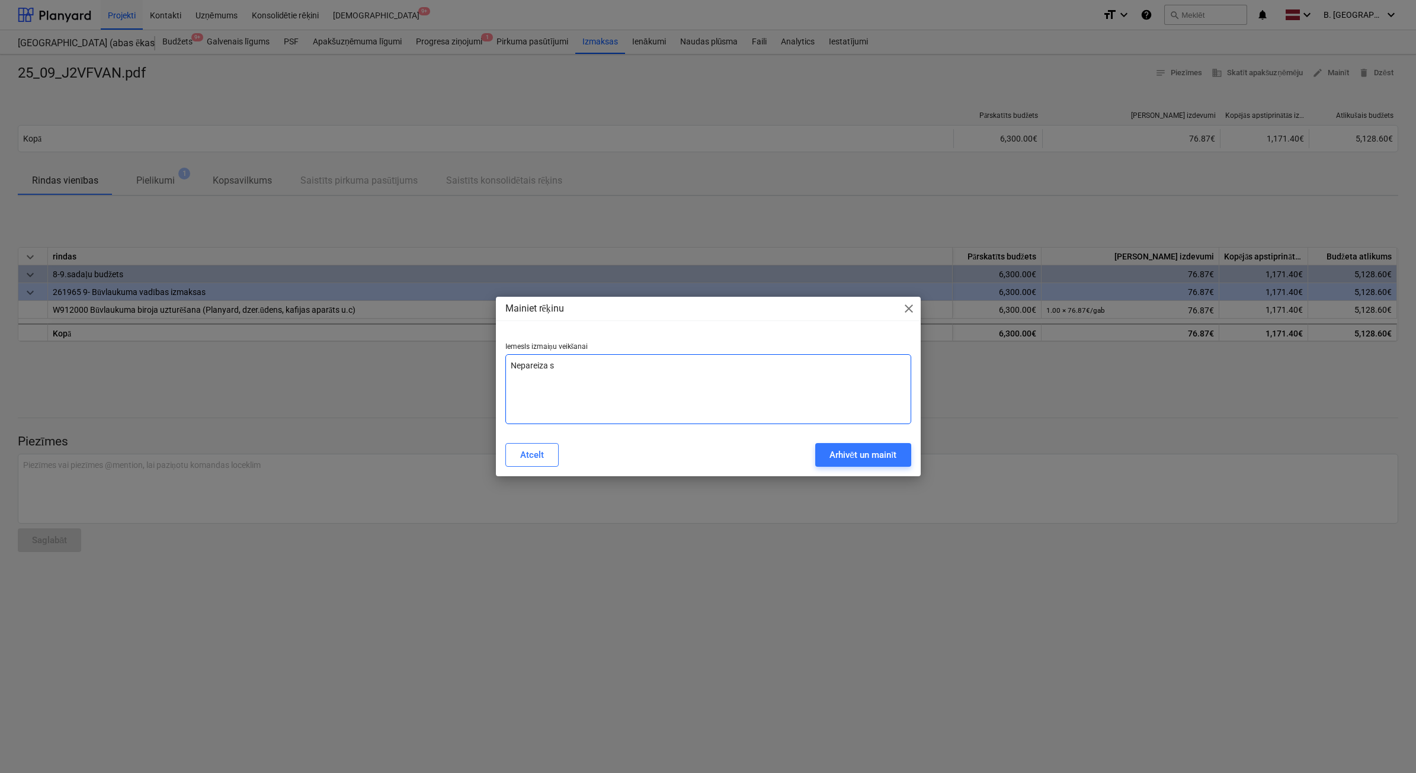
type textarea "x"
type textarea "Nepareiza sum"
type textarea "x"
type textarea "Nepareiza summ"
type textarea "x"
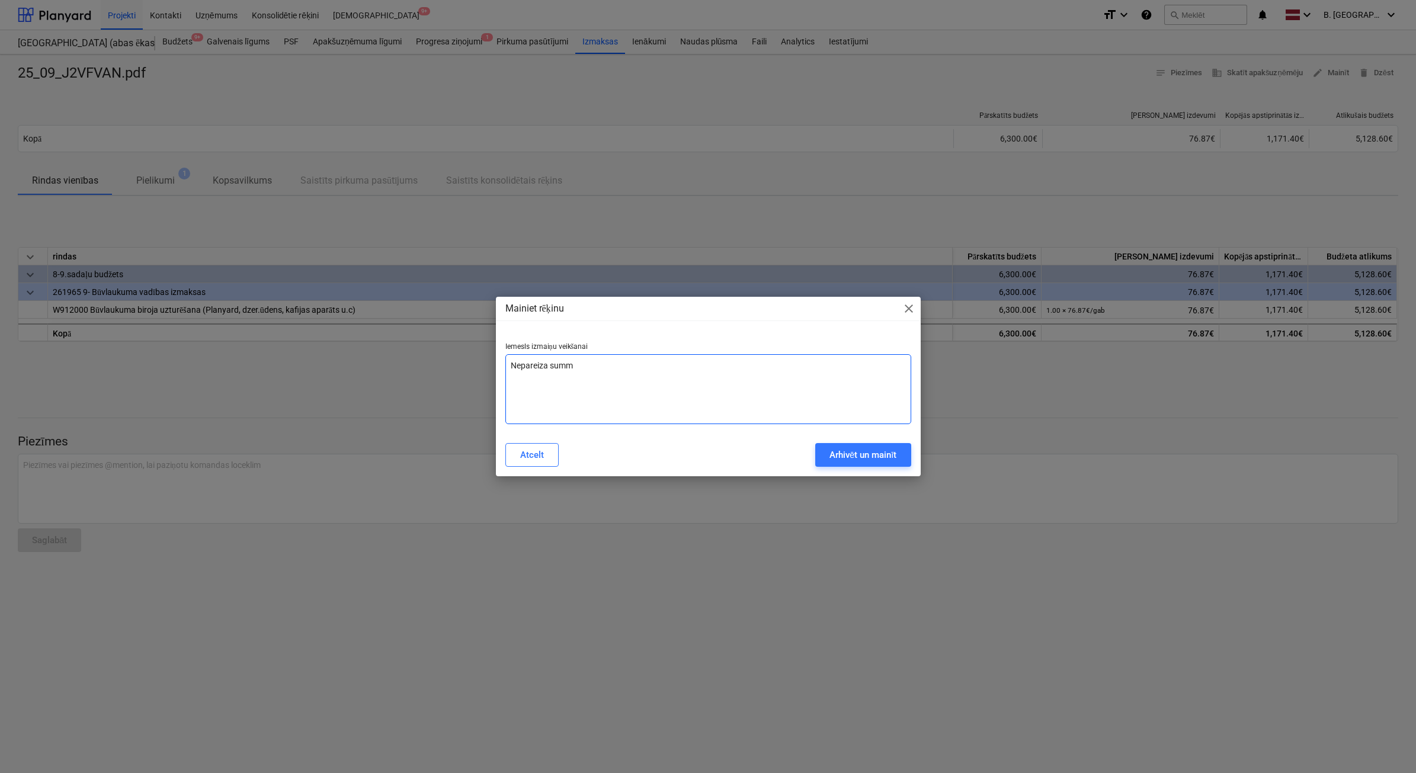
type textarea "Nepareiza summa"
type textarea "x"
type textarea "Nepareiza summa"
click at [871, 460] on div "Arhivēt un mainīt" at bounding box center [863, 454] width 68 height 15
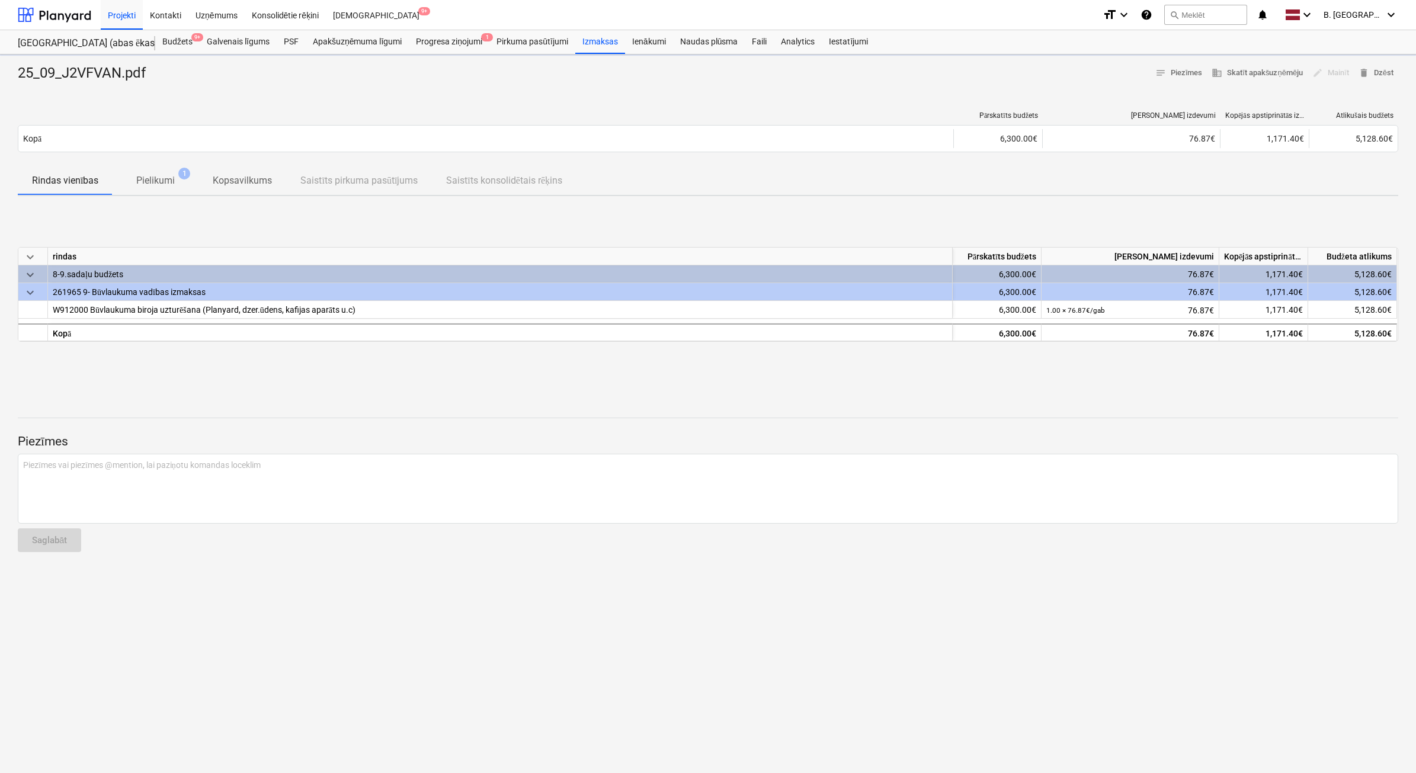
type textarea "x"
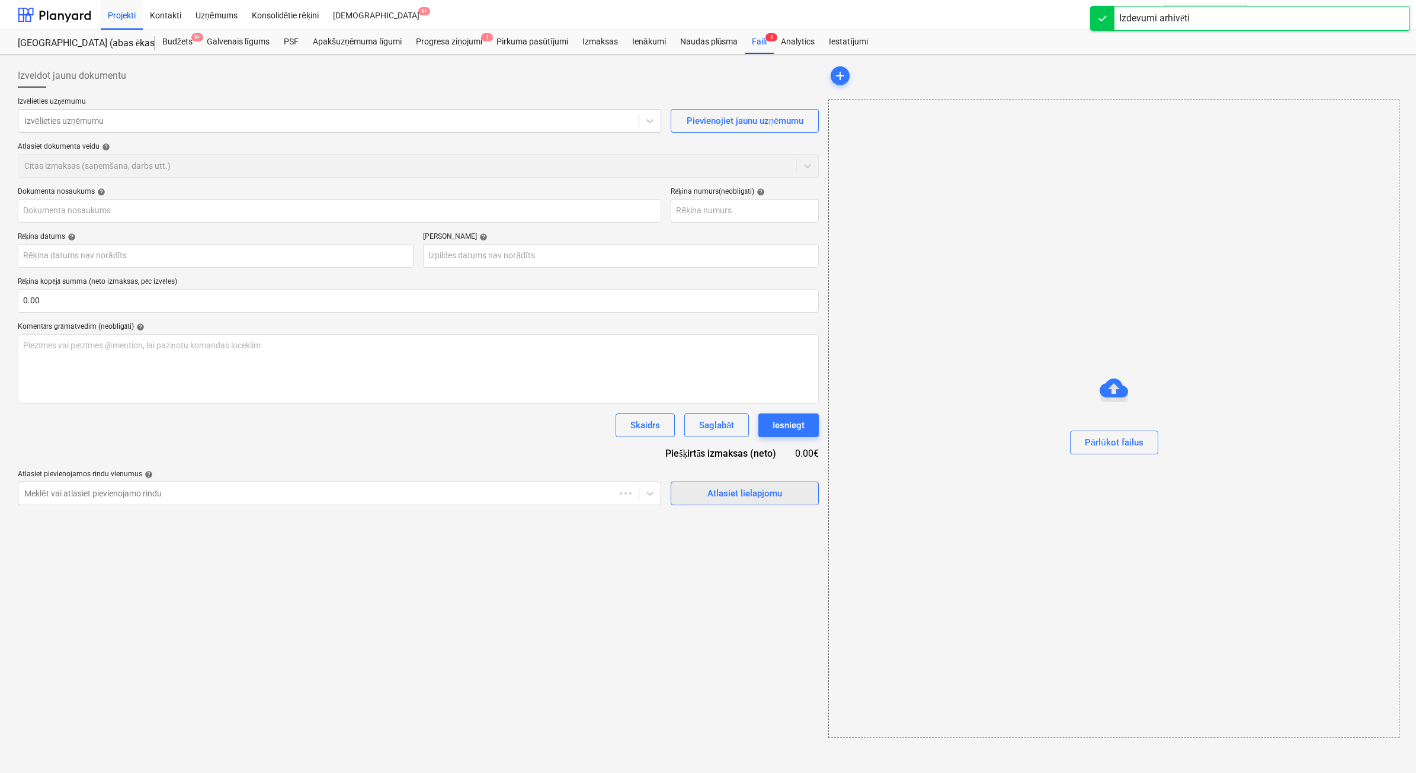
type input "25_09_J2VFVAN.pdf"
type input "[DATE]"
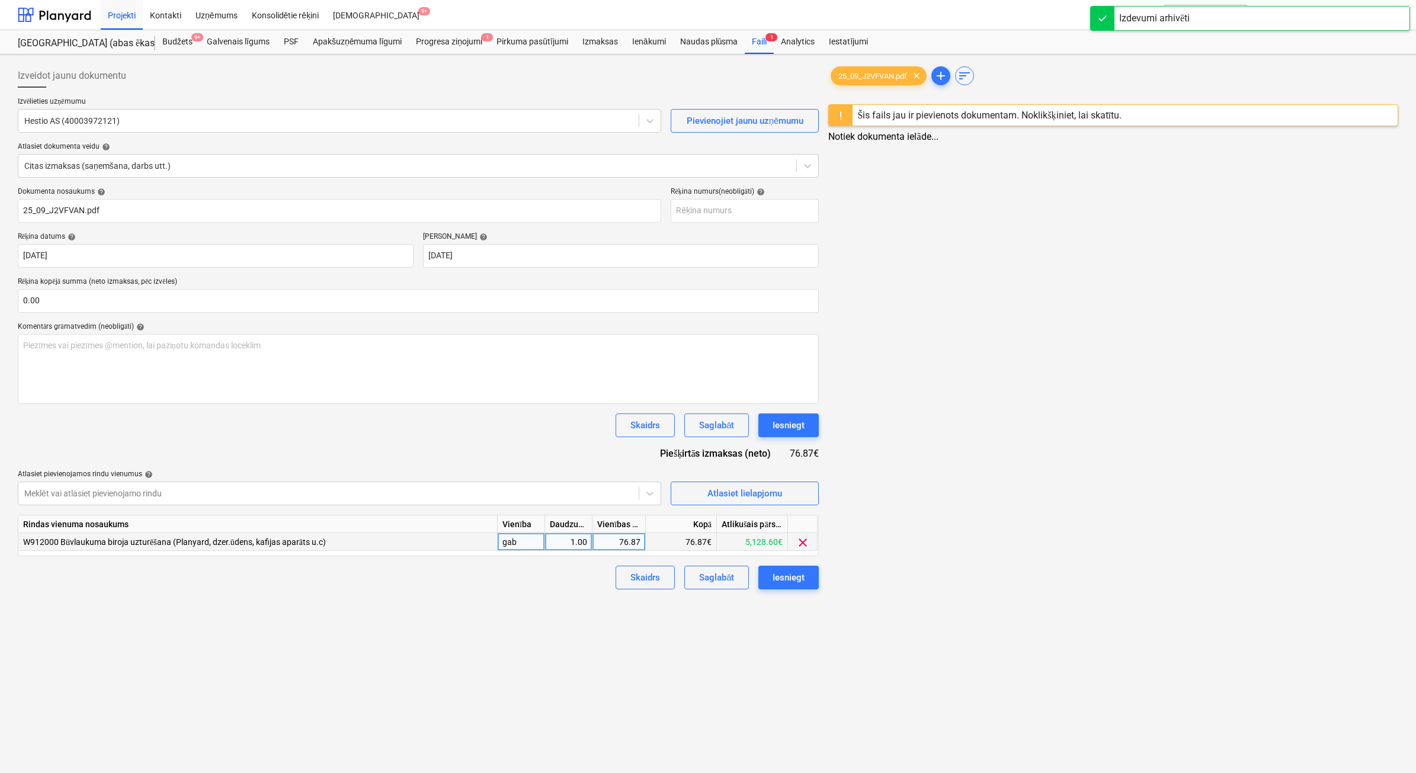
click at [610, 540] on div "76.87" at bounding box center [618, 542] width 43 height 18
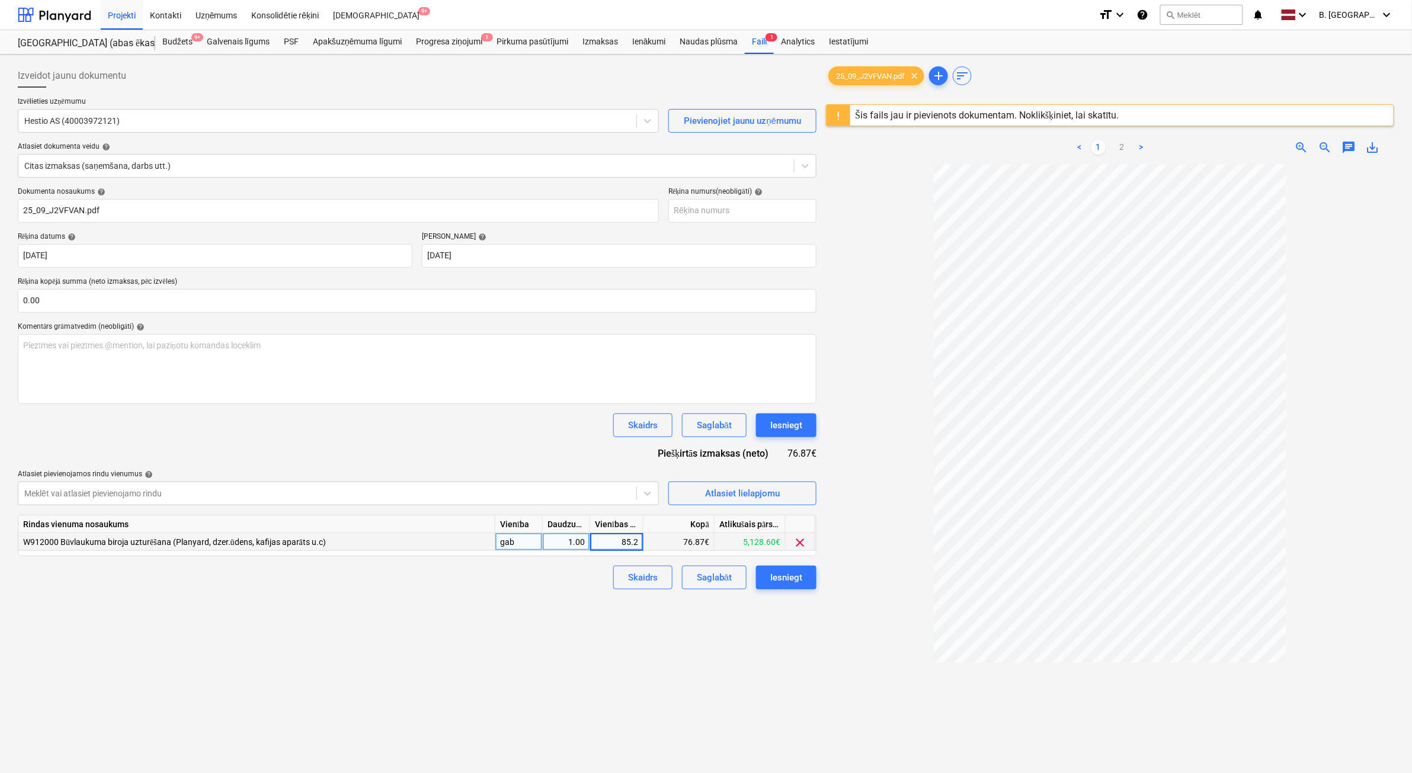
type input "85.21"
click at [777, 685] on div "Izveidot jaunu dokumentu Izvēlieties uzņēmumu Hestio AS (40003972121) Pievienoj…" at bounding box center [417, 483] width 808 height 849
click at [795, 575] on div "Iesniegt" at bounding box center [786, 577] width 32 height 15
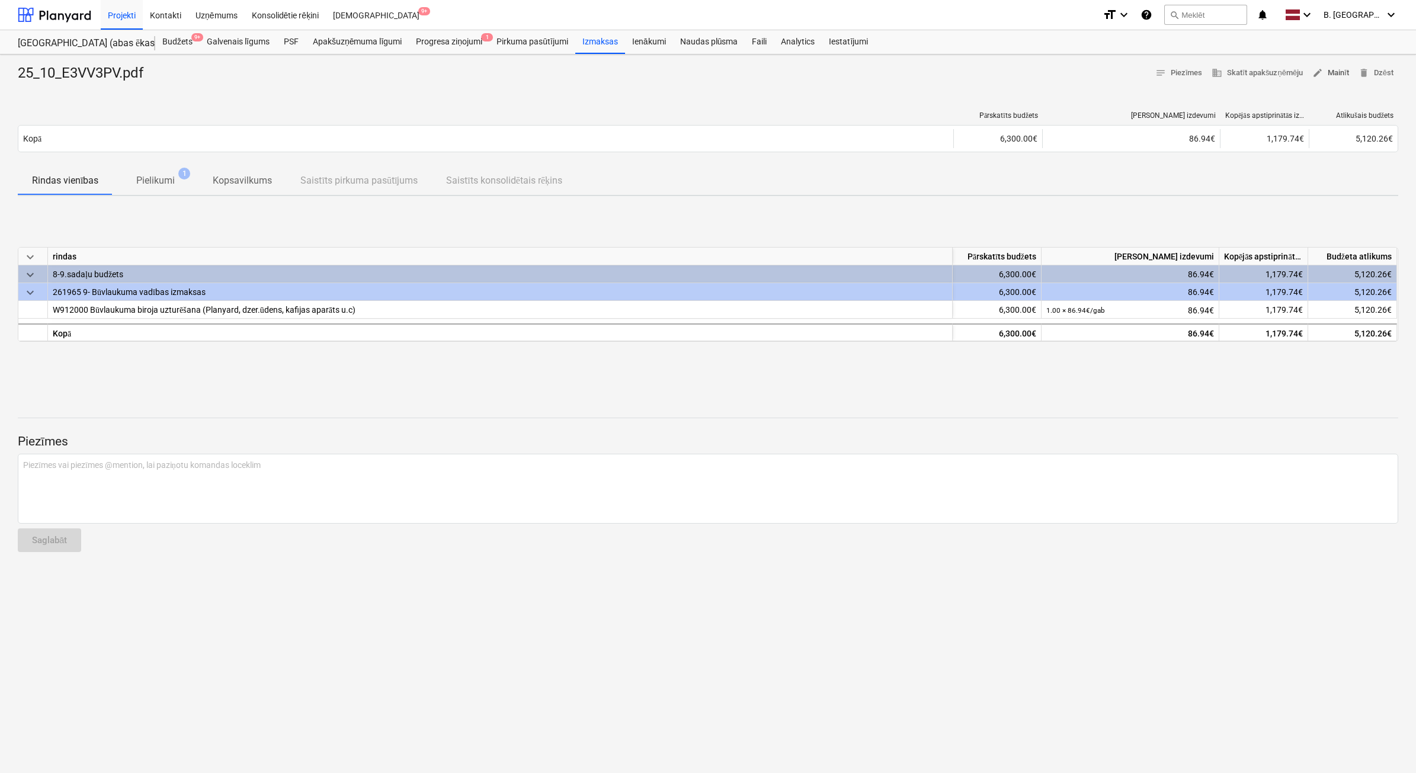
click at [1349, 73] on button "edit Mainīt" at bounding box center [1330, 73] width 46 height 18
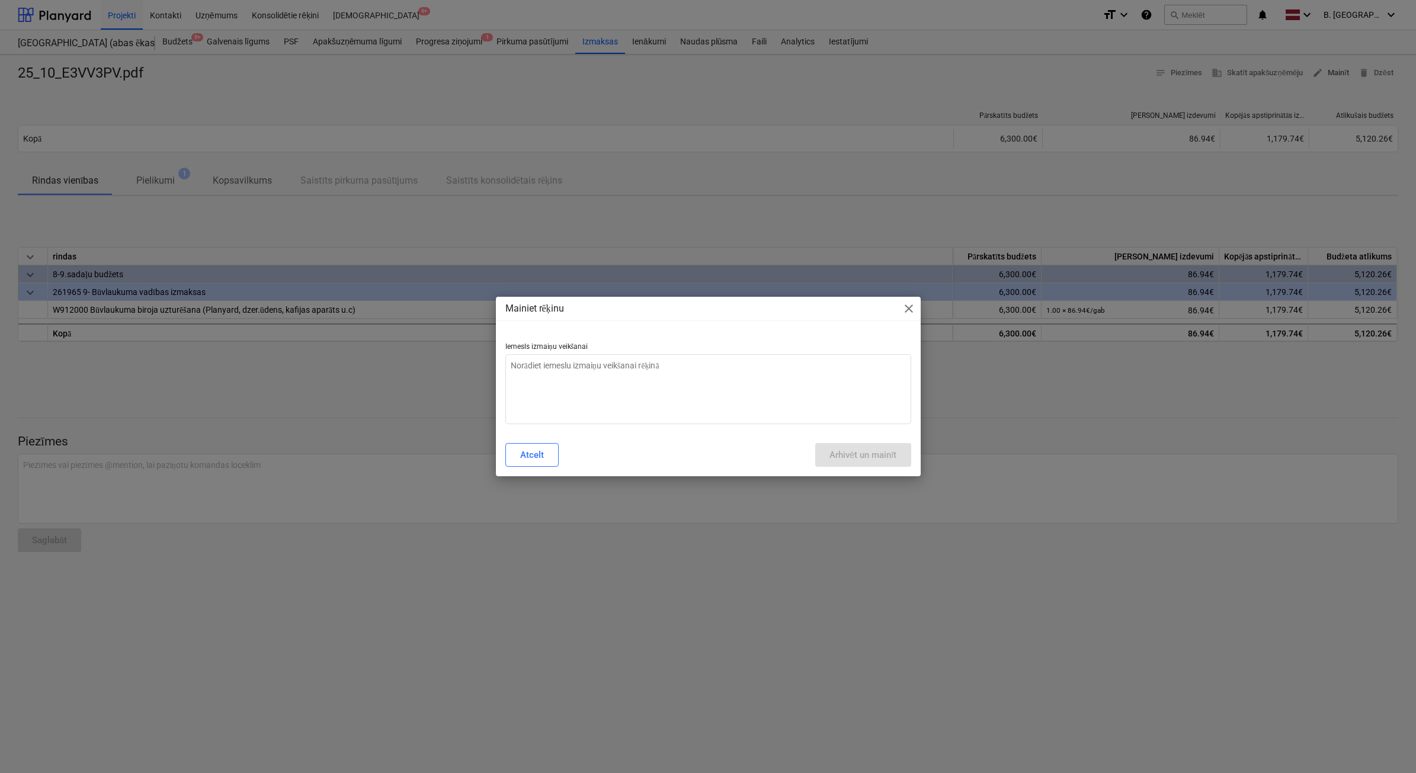
type textarea "x"
click at [662, 395] on textarea at bounding box center [708, 389] width 406 height 70
type textarea "N"
type textarea "x"
type textarea "Ne"
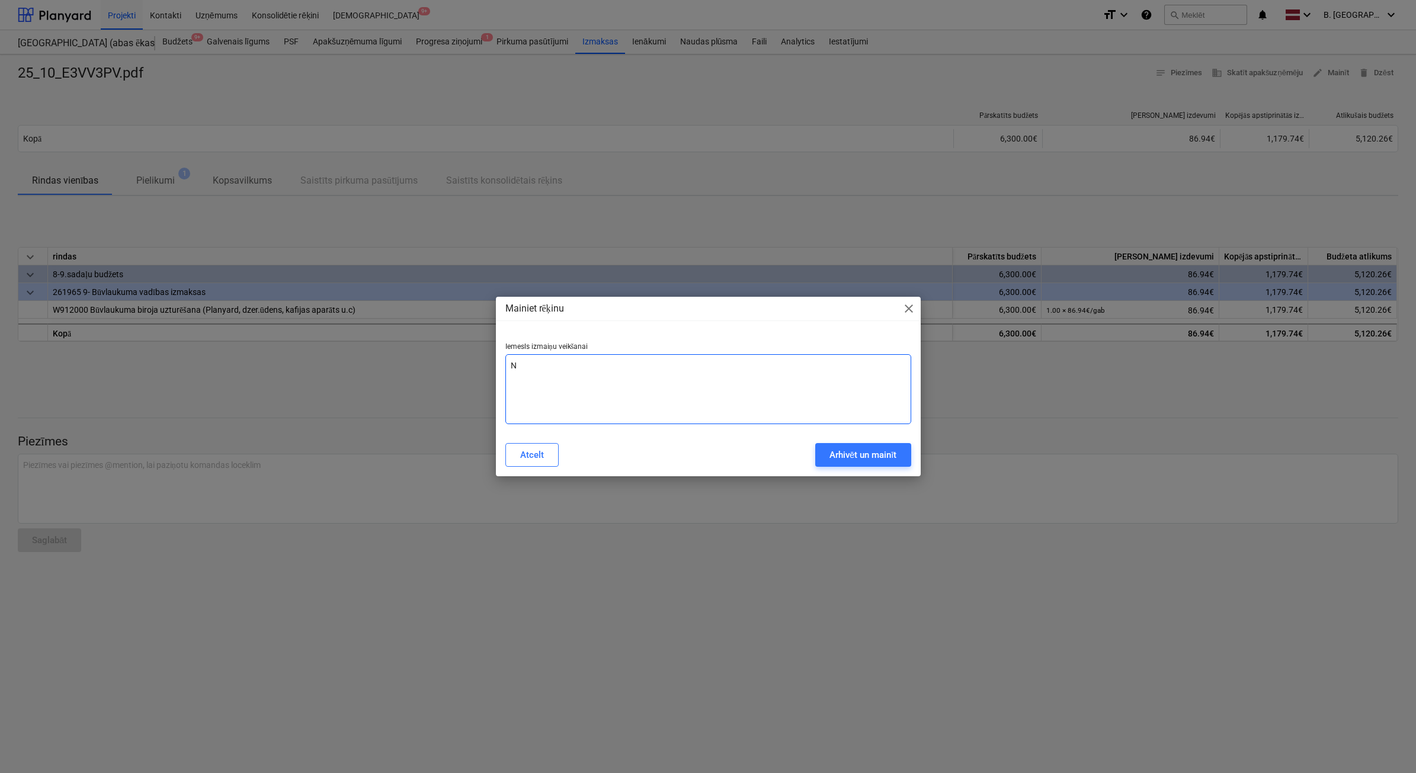
type textarea "x"
type textarea "Nep"
type textarea "x"
type textarea "Nepa"
type textarea "x"
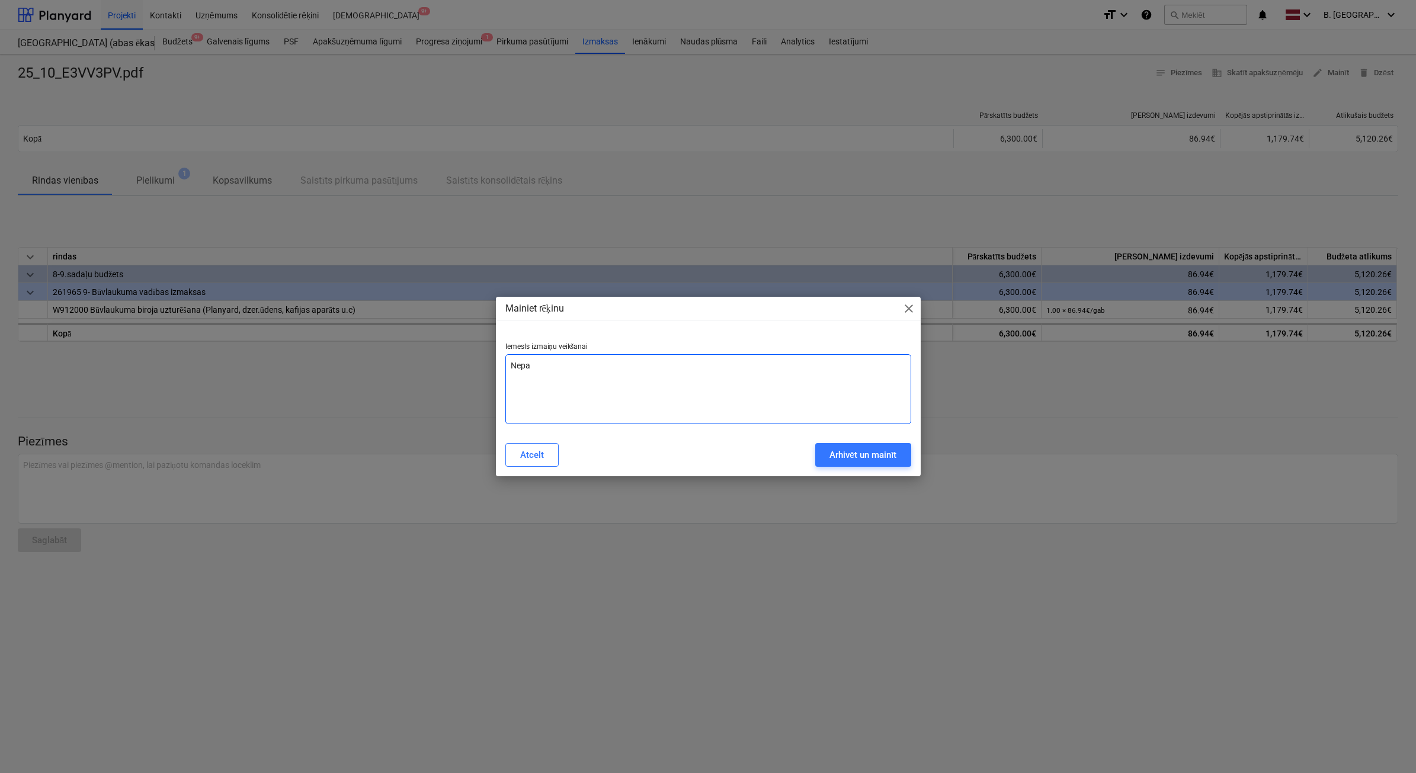
type textarea "Nepar"
type textarea "x"
type textarea "Nepare"
type textarea "x"
type textarea "Neparei"
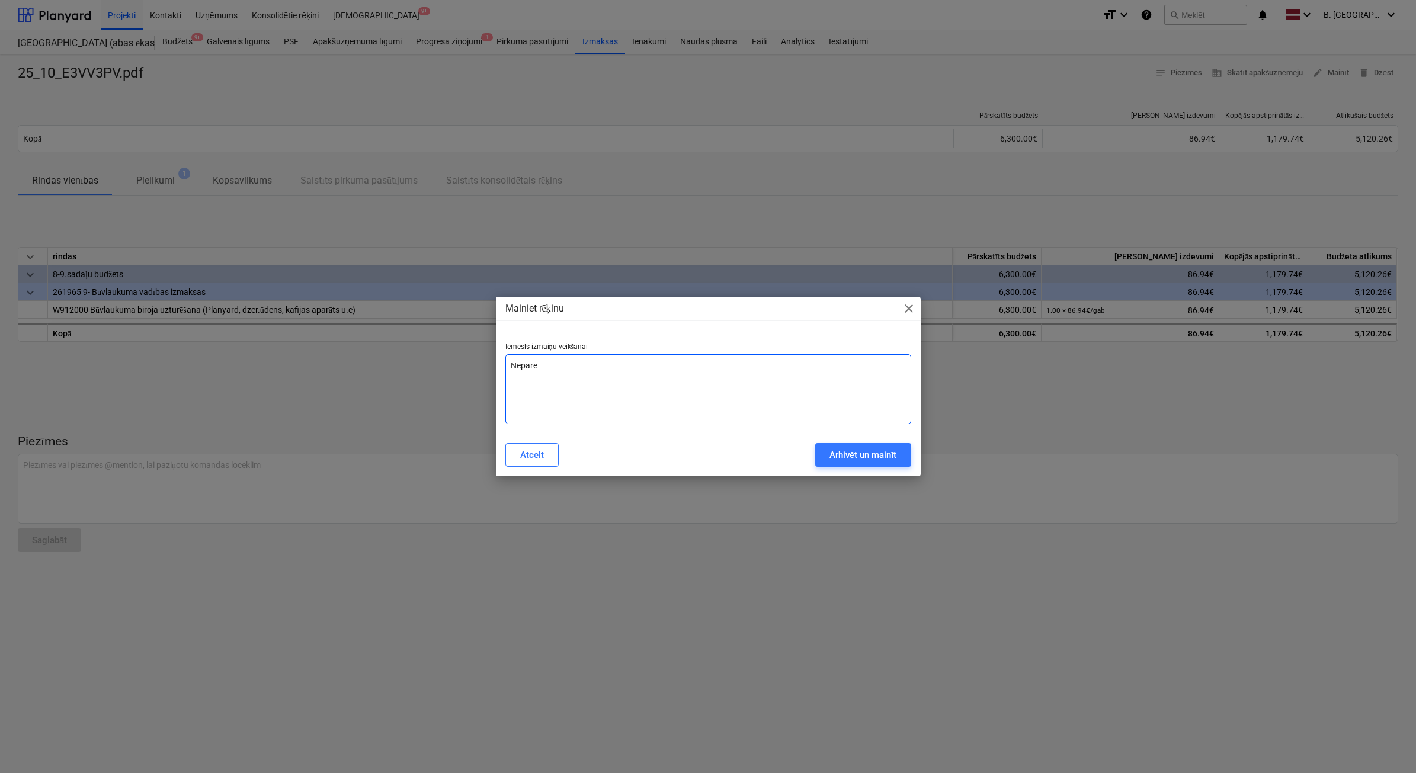
type textarea "x"
type textarea "Nepareiz"
type textarea "x"
type textarea "Nepareiza"
type textarea "x"
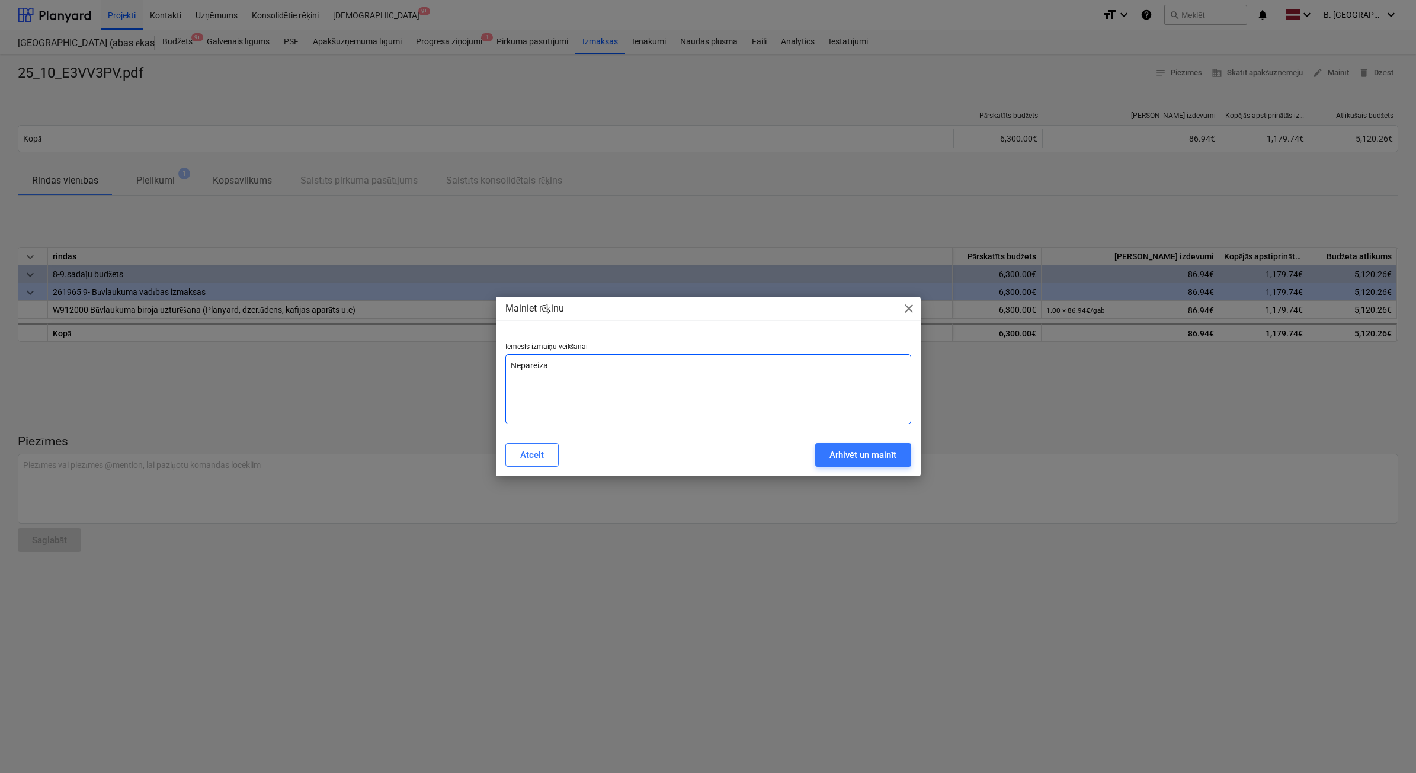
type textarea "Nepareiza"
type textarea "x"
type textarea "Nepareiza s"
type textarea "x"
type textarea "Nepareiza su"
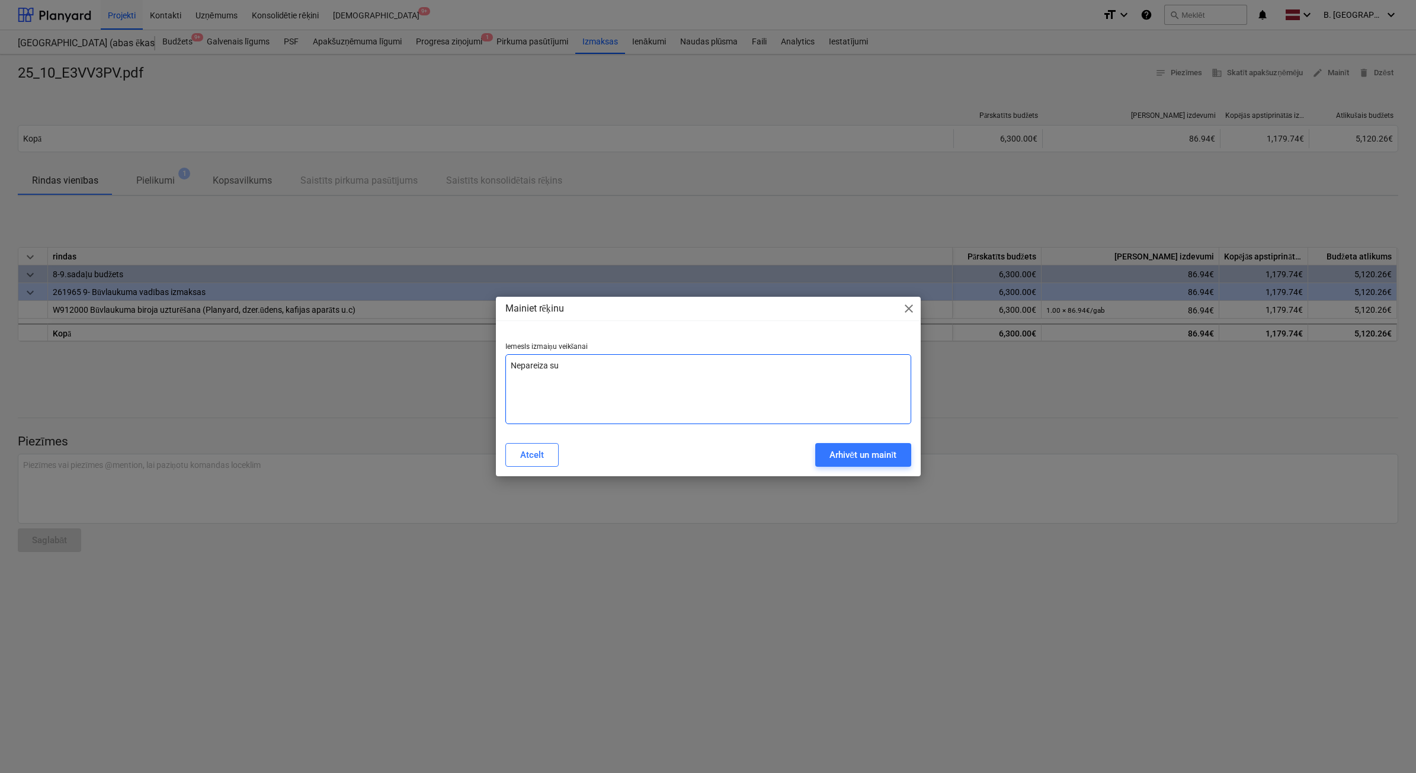
type textarea "x"
type textarea "Nepareiza sum"
type textarea "x"
type textarea "Nepareiza summ"
type textarea "x"
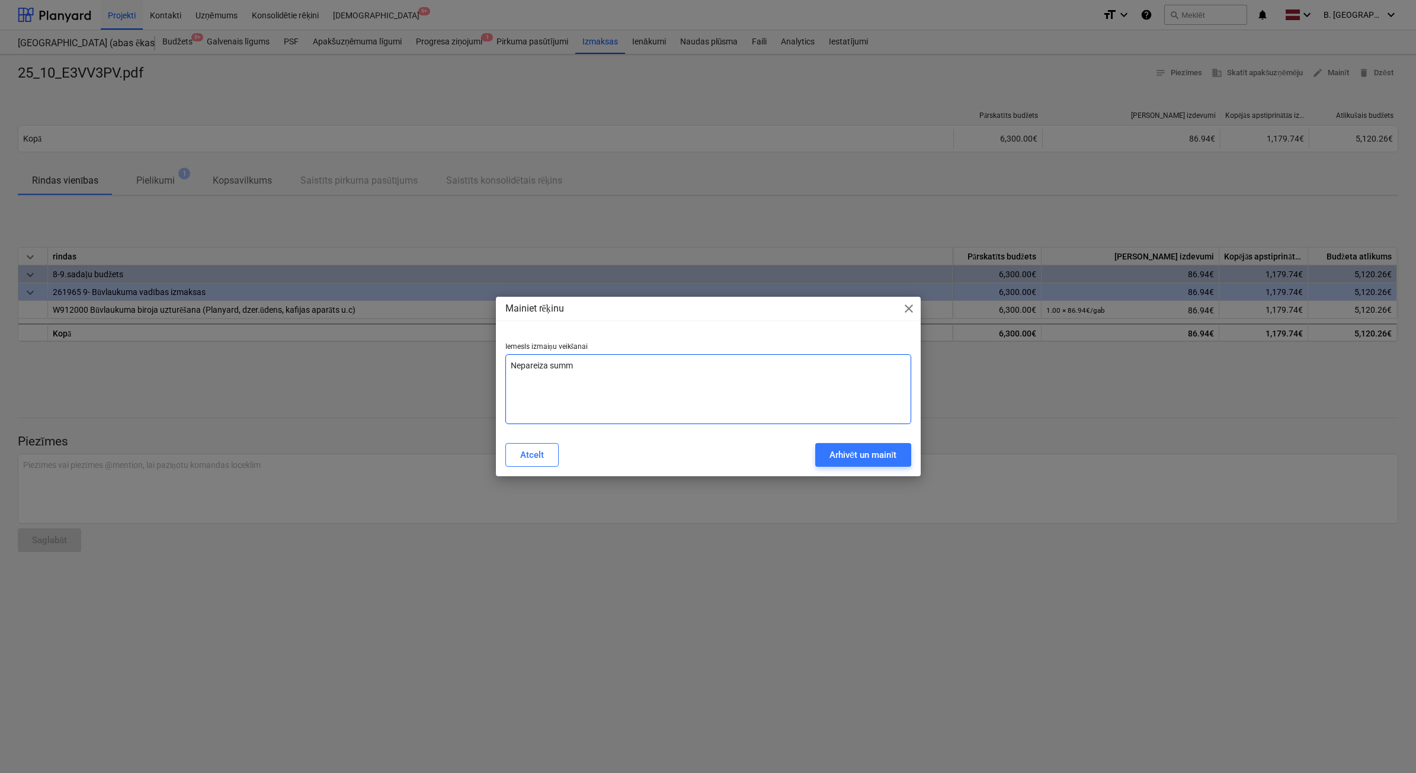
type textarea "Nepareiza summa"
type textarea "x"
type textarea "Nepareiza summa"
click at [886, 458] on div "Arhivēt un mainīt" at bounding box center [863, 454] width 68 height 15
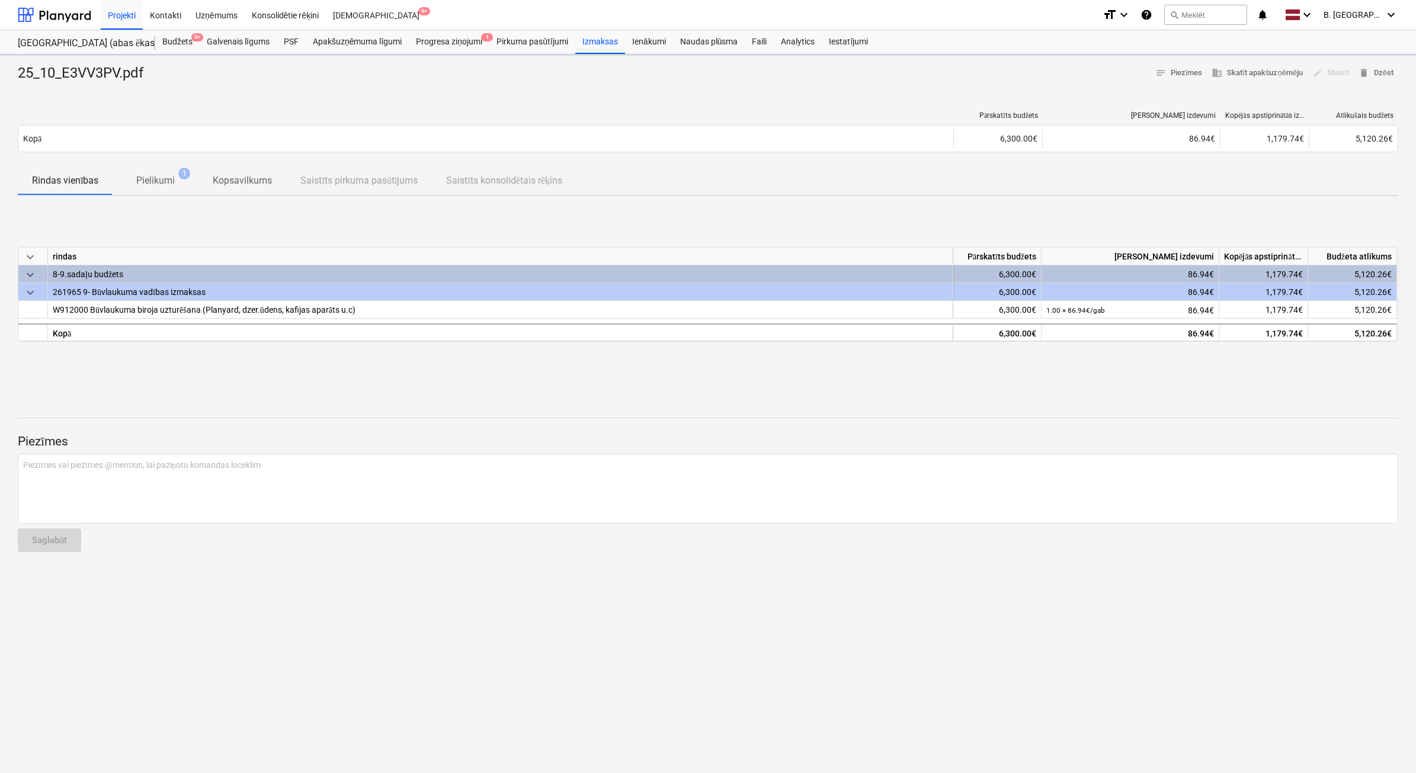
type textarea "x"
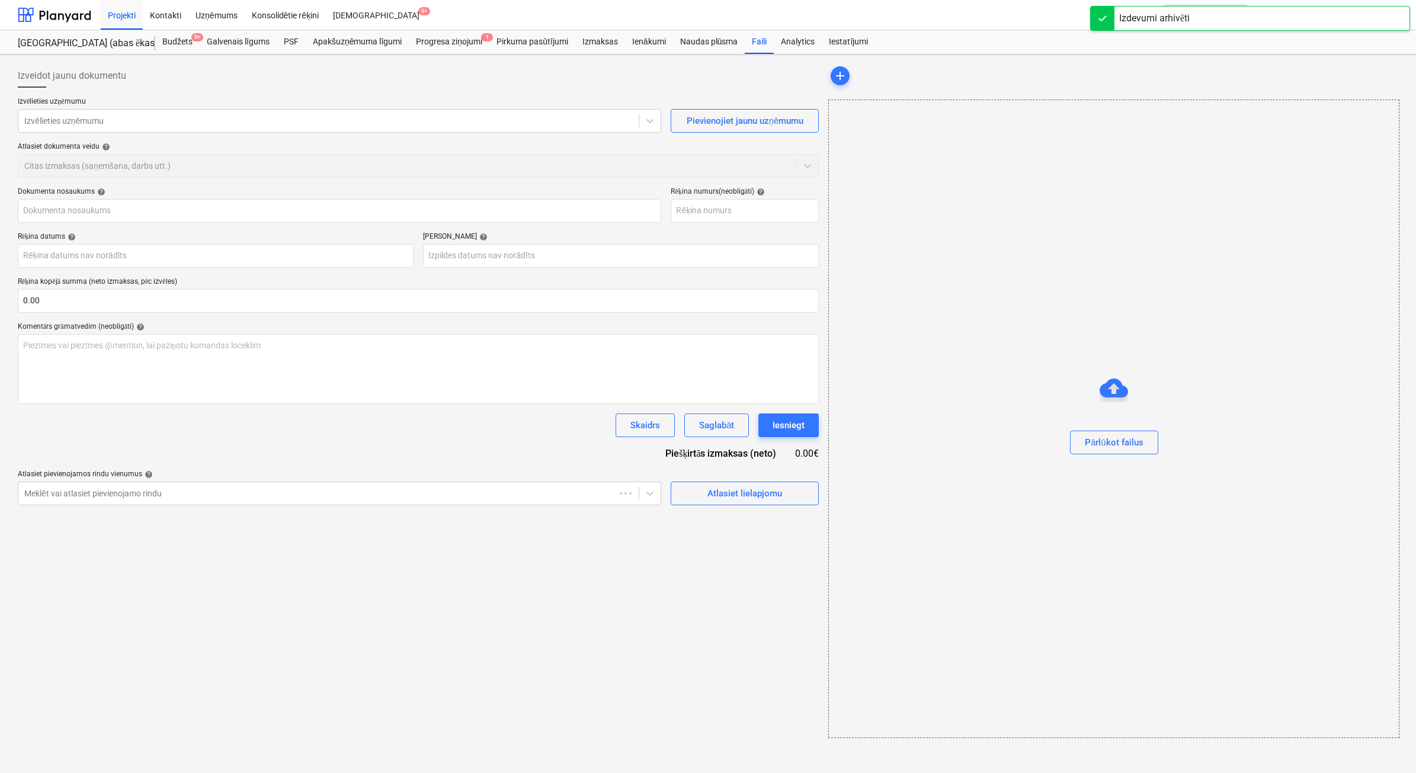
type input "25_10_E3VV3PV.pdf"
type input "[DATE]"
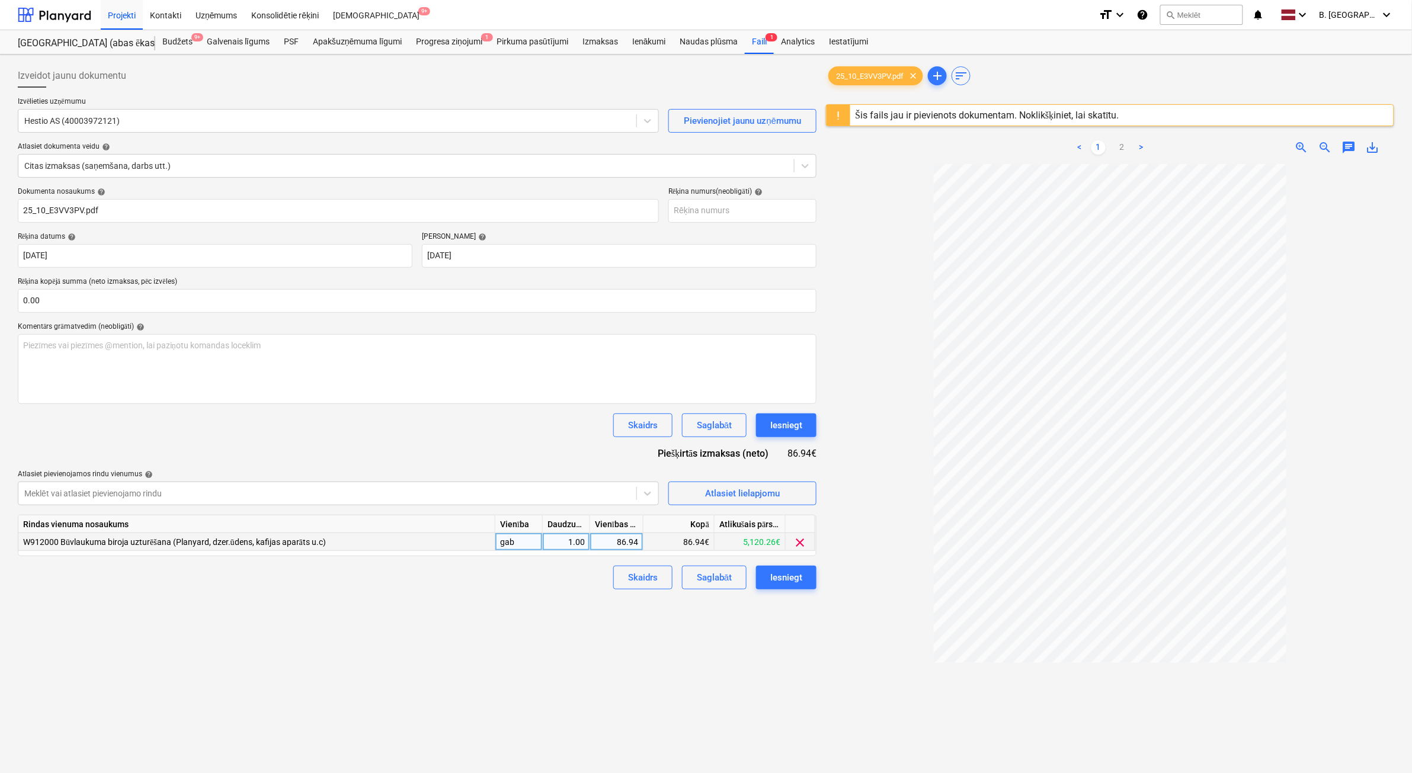
click at [599, 543] on div "86.94" at bounding box center [616, 542] width 43 height 18
type input "94.32"
click at [810, 579] on button "Iesniegt" at bounding box center [786, 578] width 60 height 24
